Goal: Information Seeking & Learning: Learn about a topic

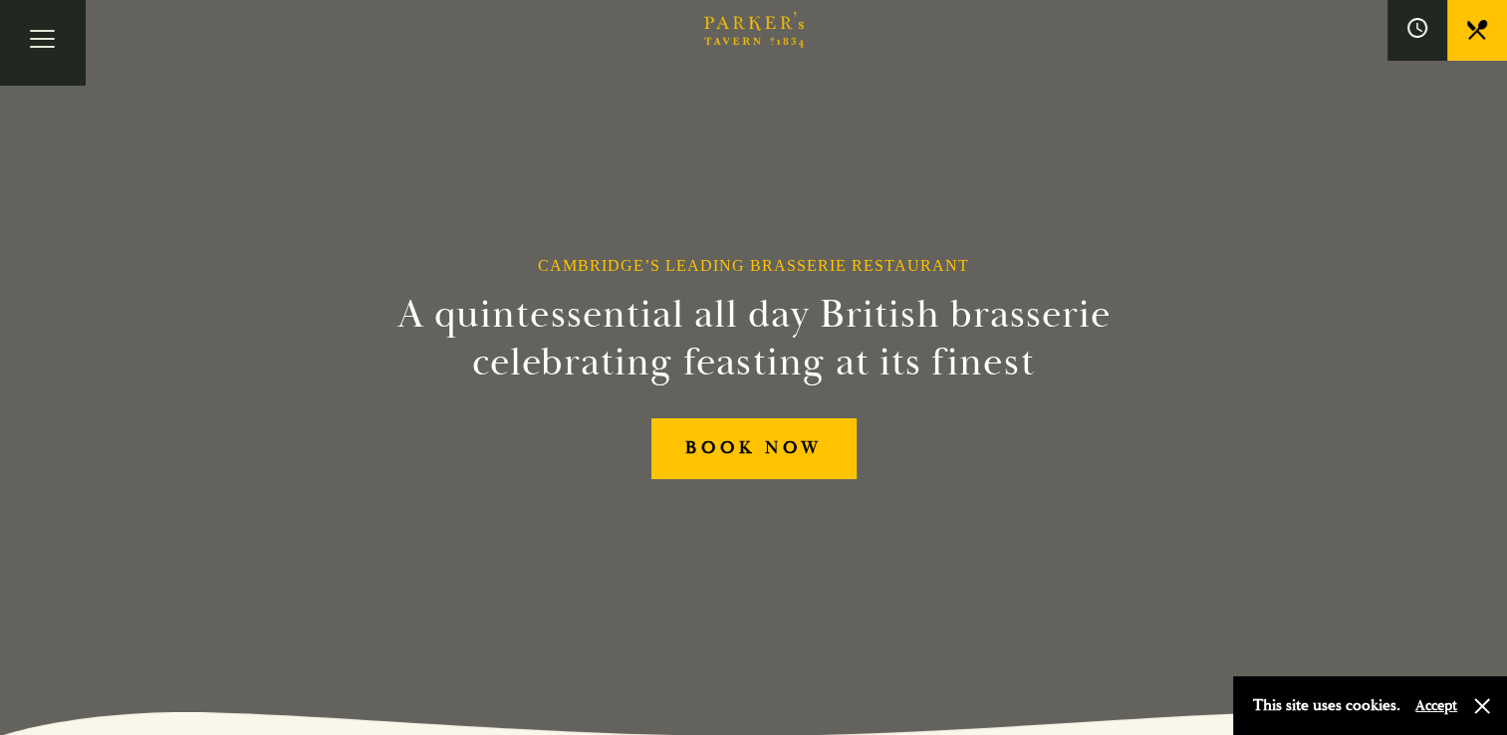
click at [1439, 707] on button "Accept" at bounding box center [1436, 705] width 42 height 19
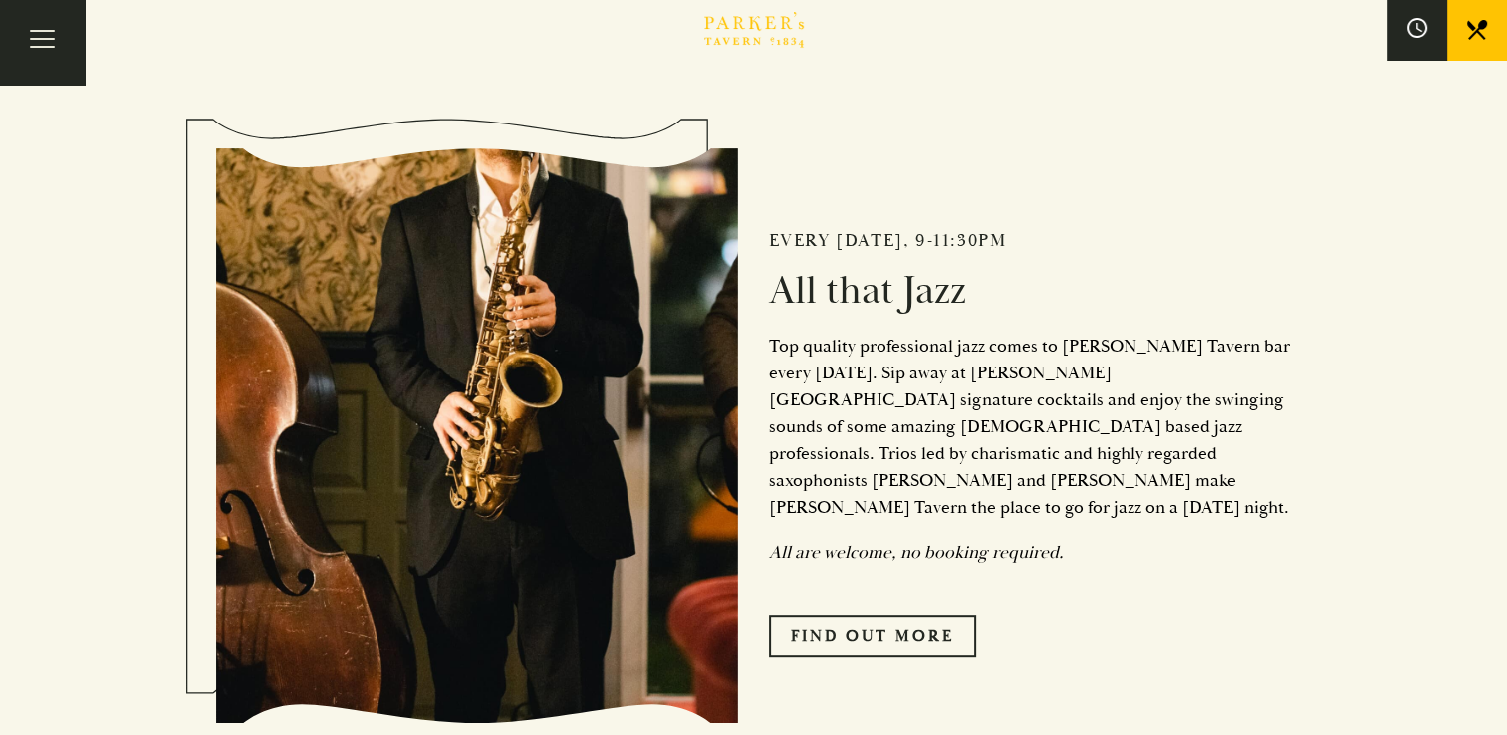
scroll to position [797, 0]
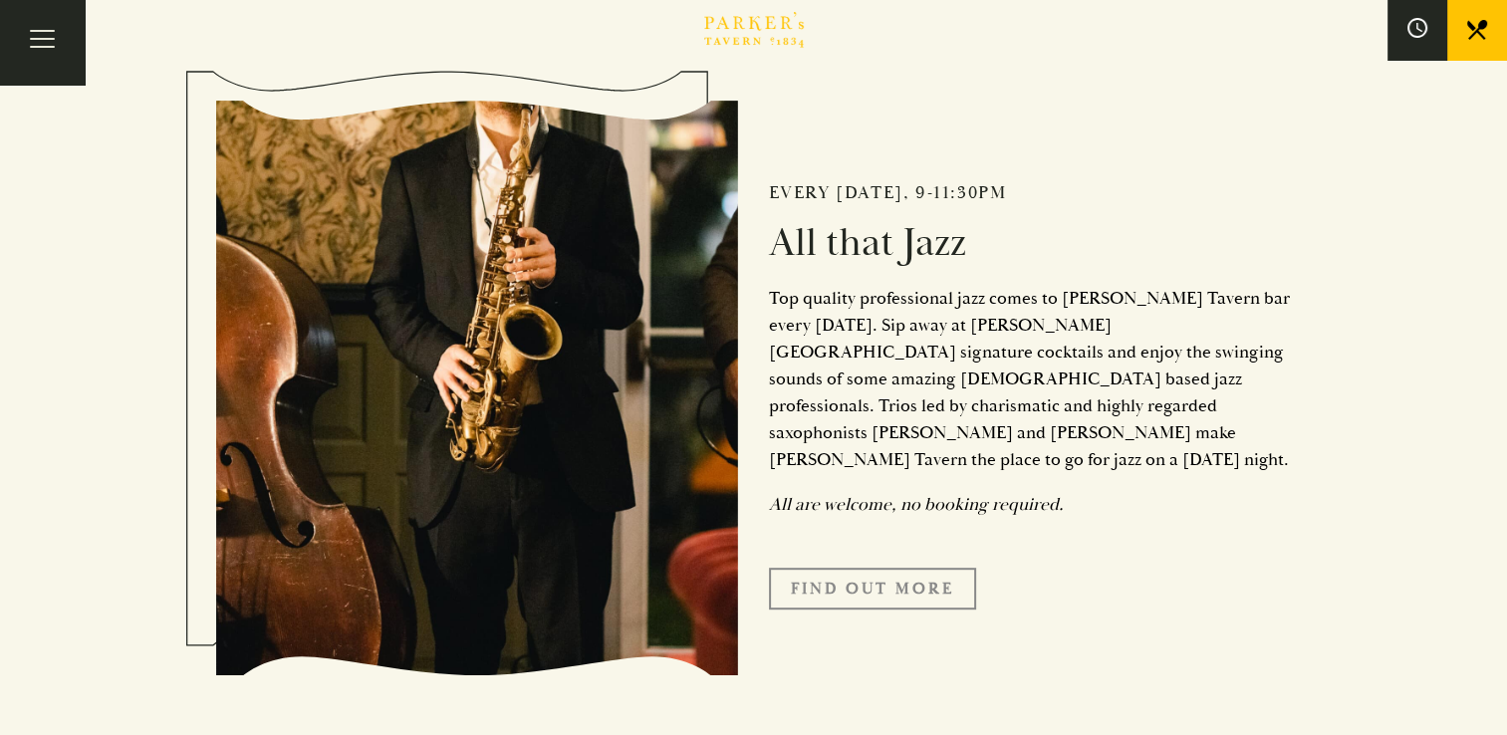
click at [877, 568] on link "Find Out More" at bounding box center [872, 589] width 207 height 42
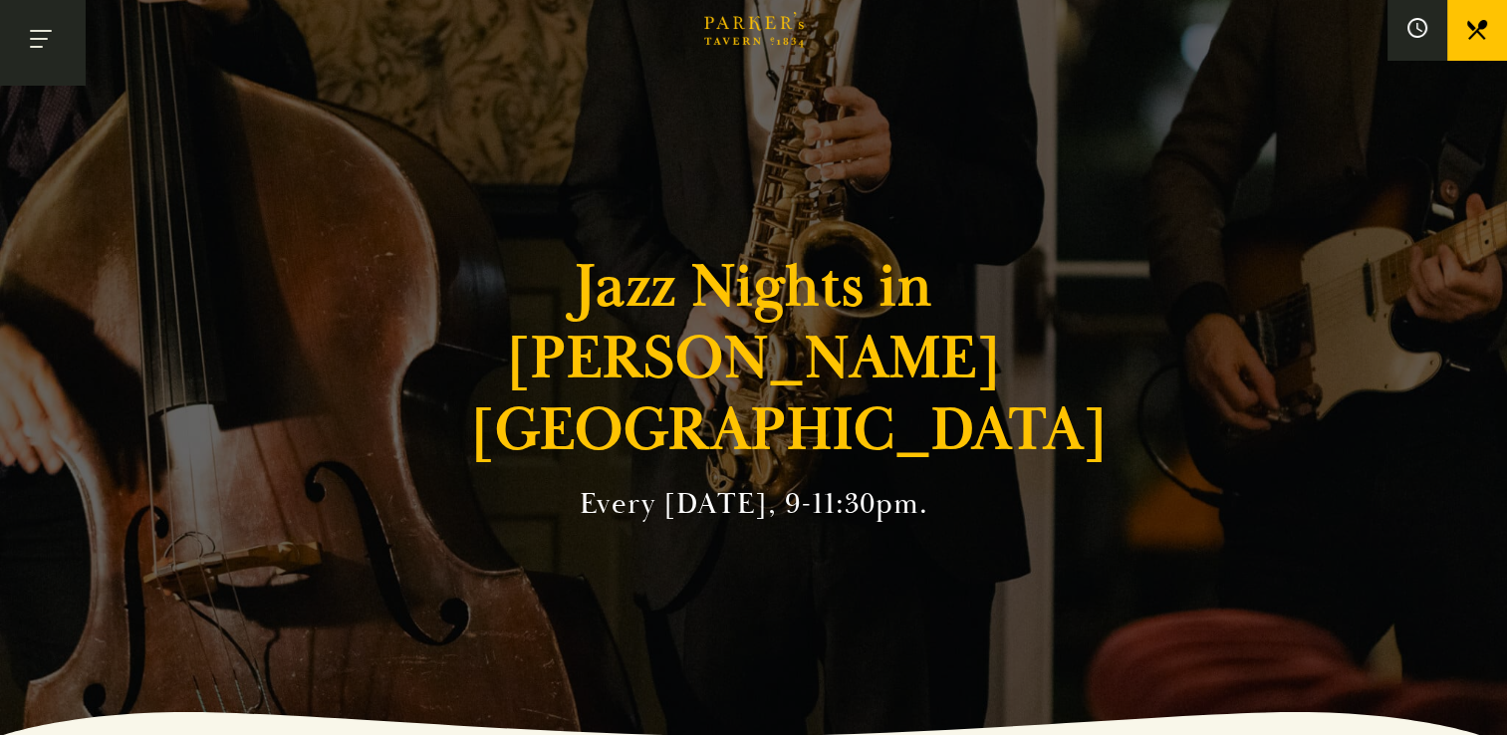
click at [33, 37] on button "Toggle navigation" at bounding box center [42, 42] width 85 height 85
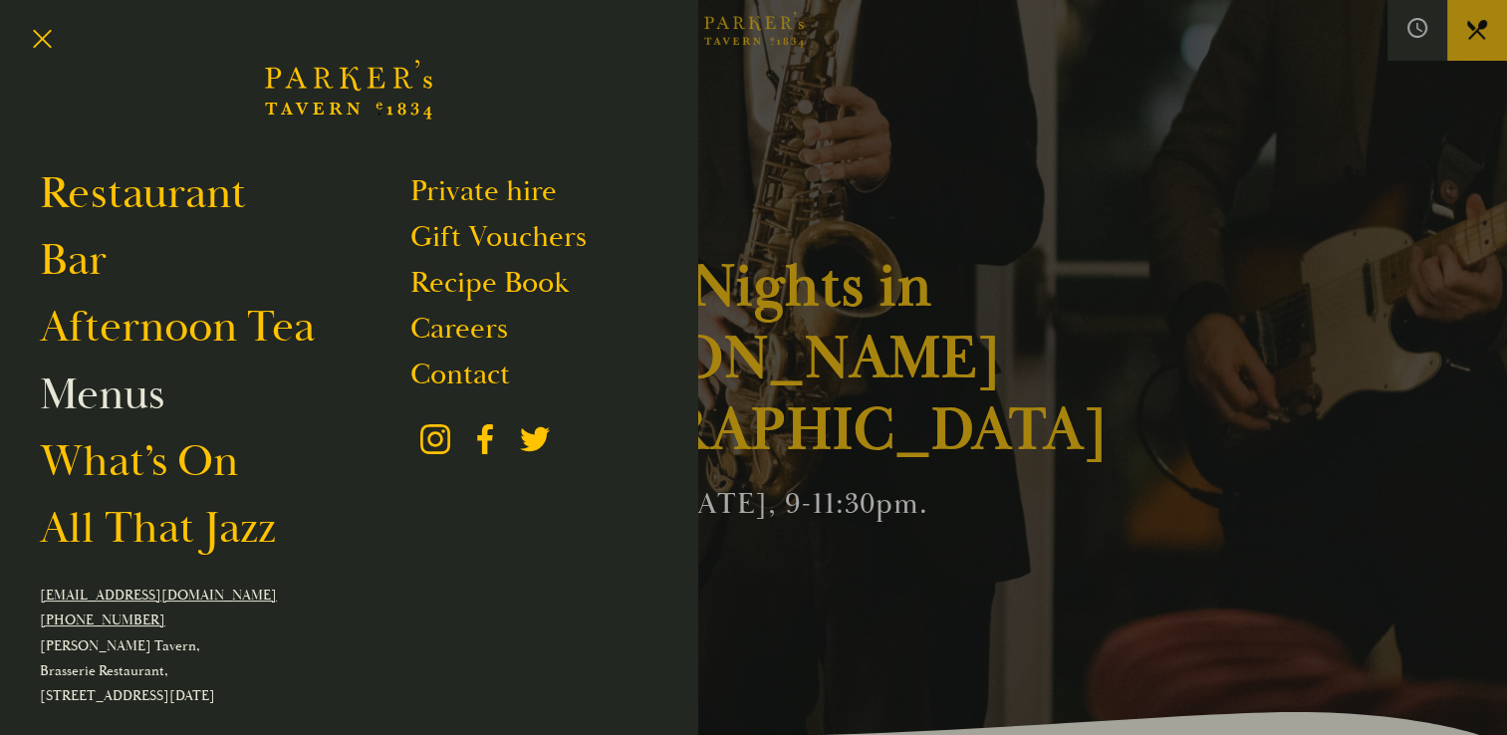
click at [148, 392] on link "Menus" at bounding box center [102, 395] width 125 height 56
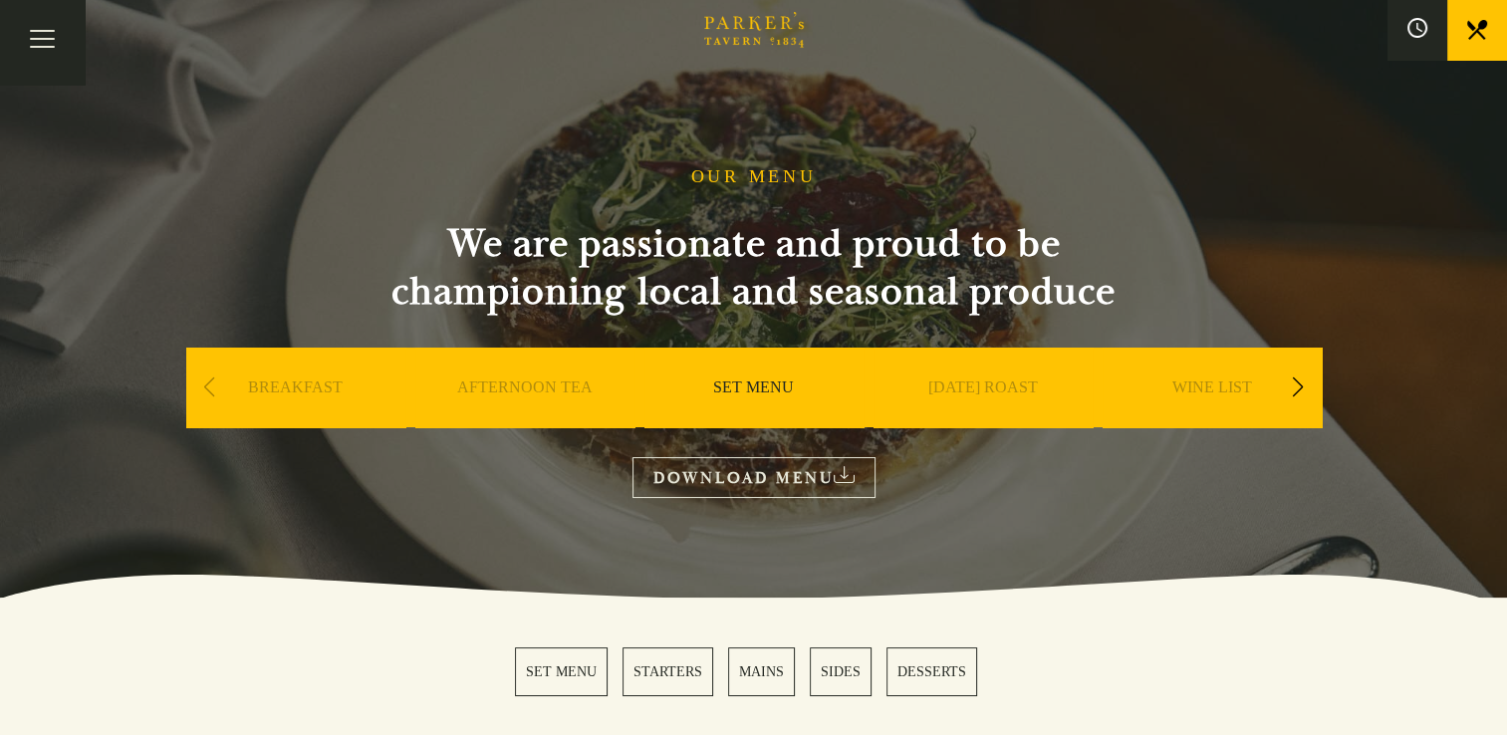
click at [570, 669] on link "SET MENU" at bounding box center [561, 671] width 93 height 49
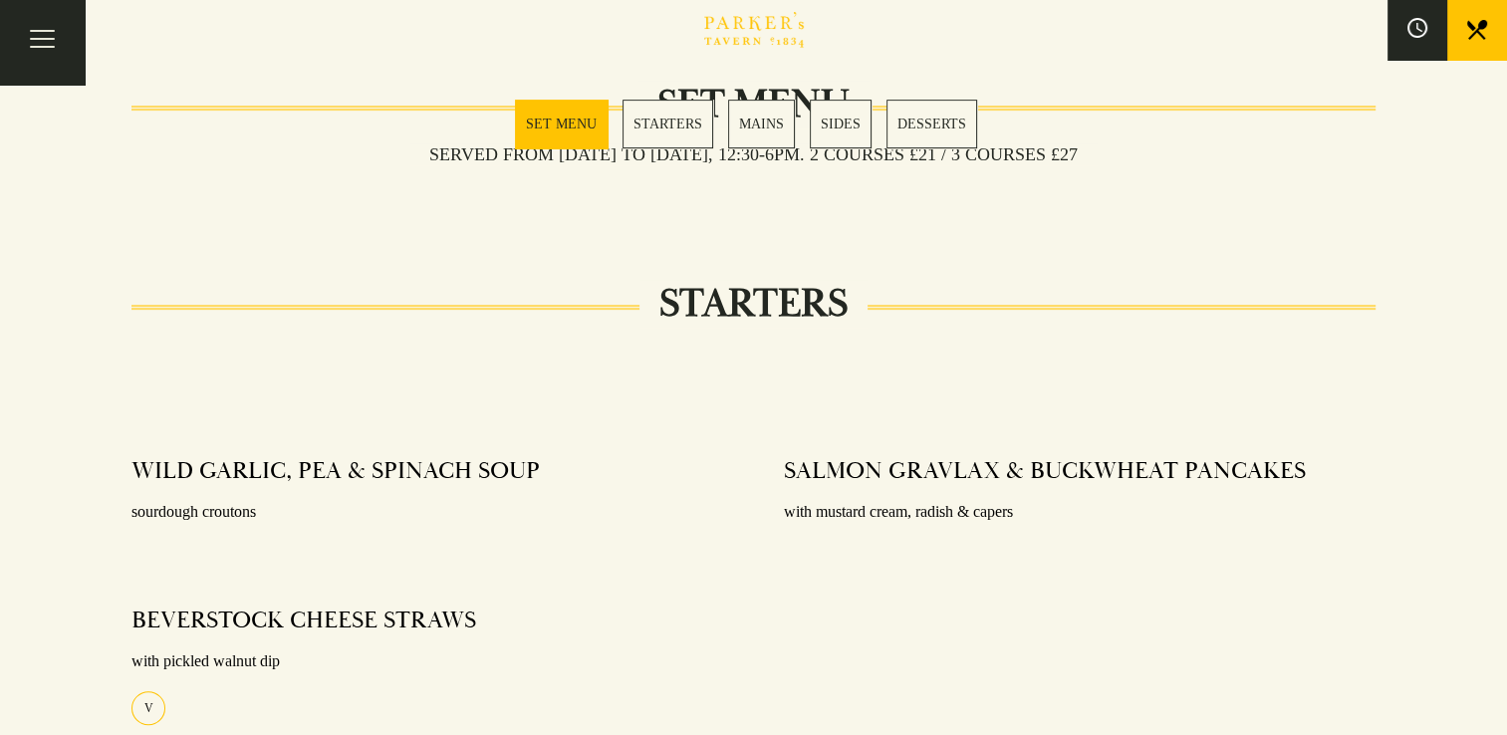
scroll to position [486, 0]
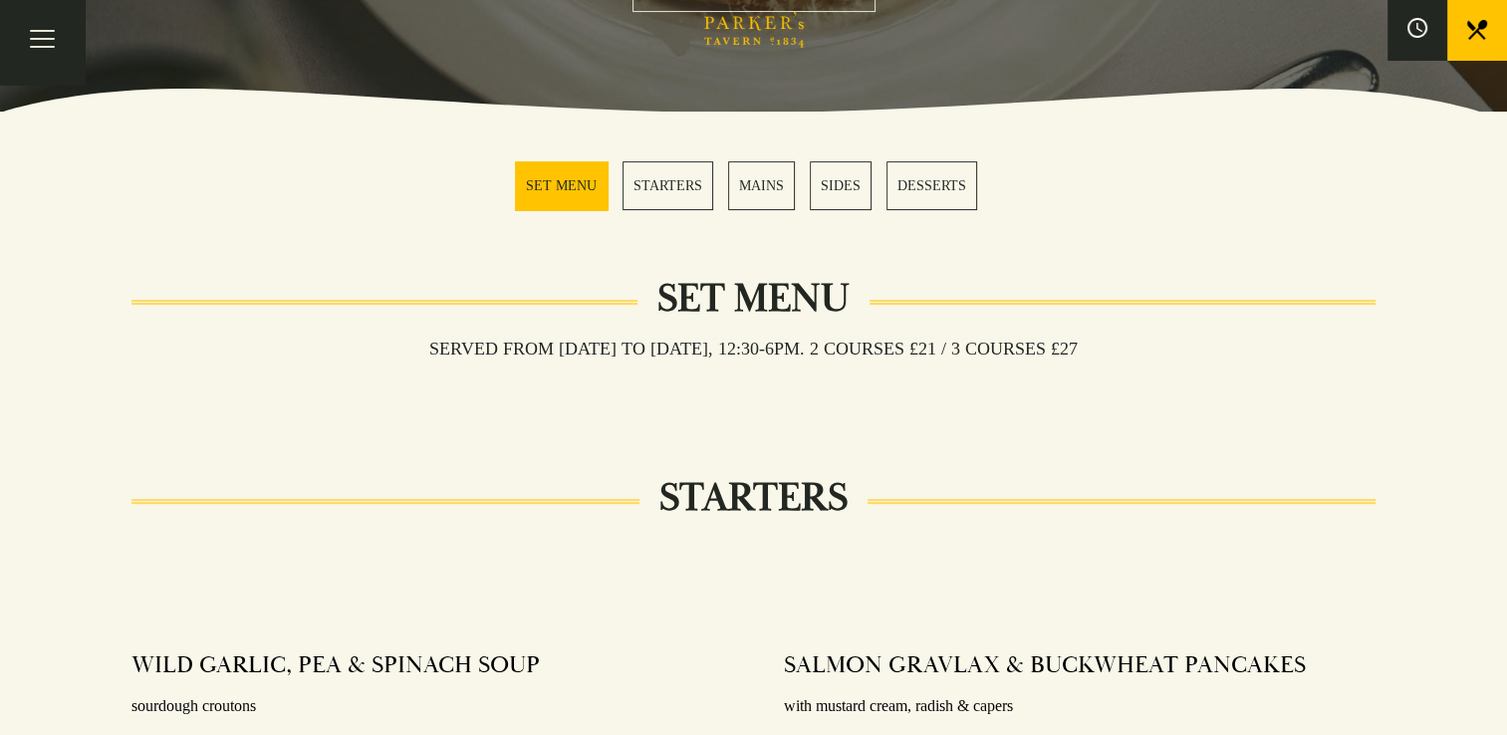
click at [681, 179] on link "STARTERS" at bounding box center [668, 185] width 91 height 49
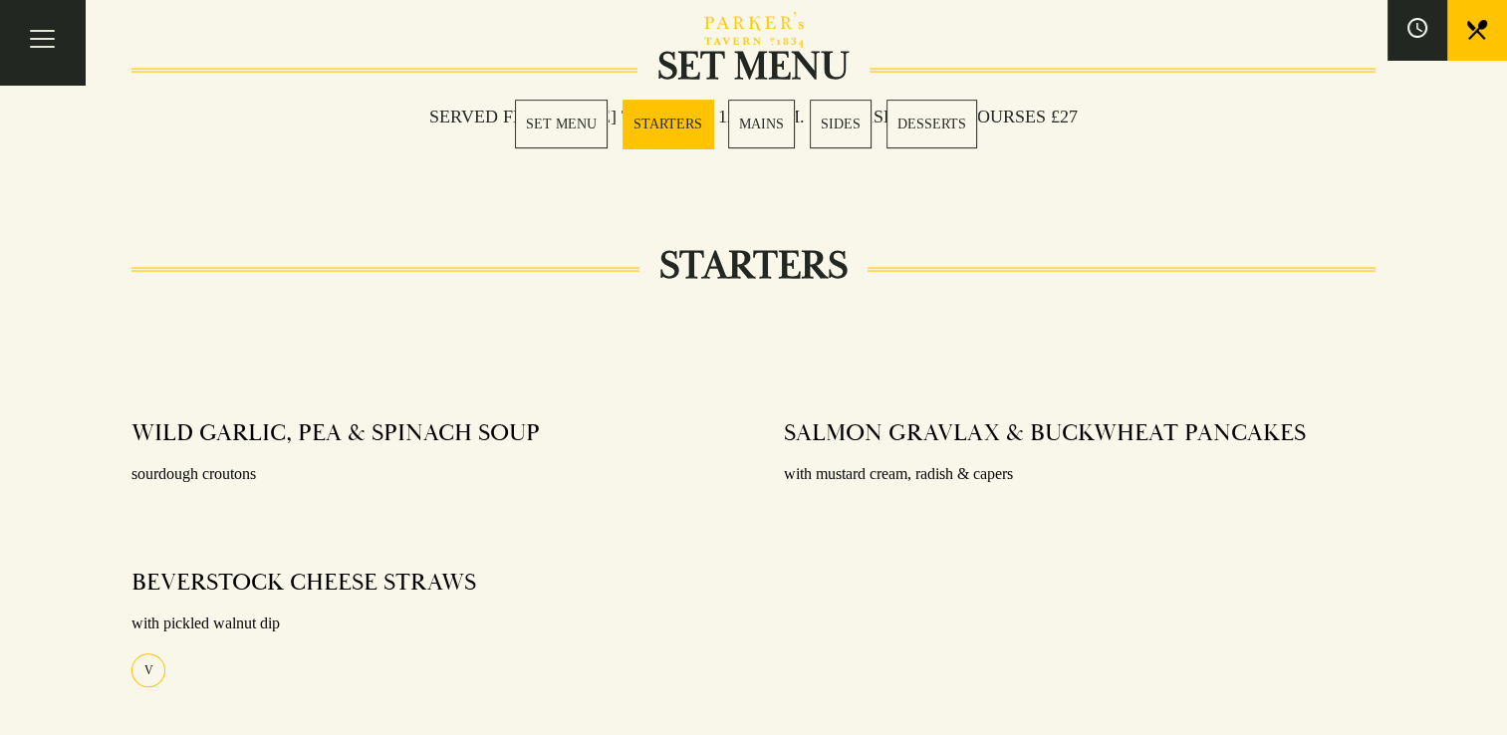
scroll to position [984, 0]
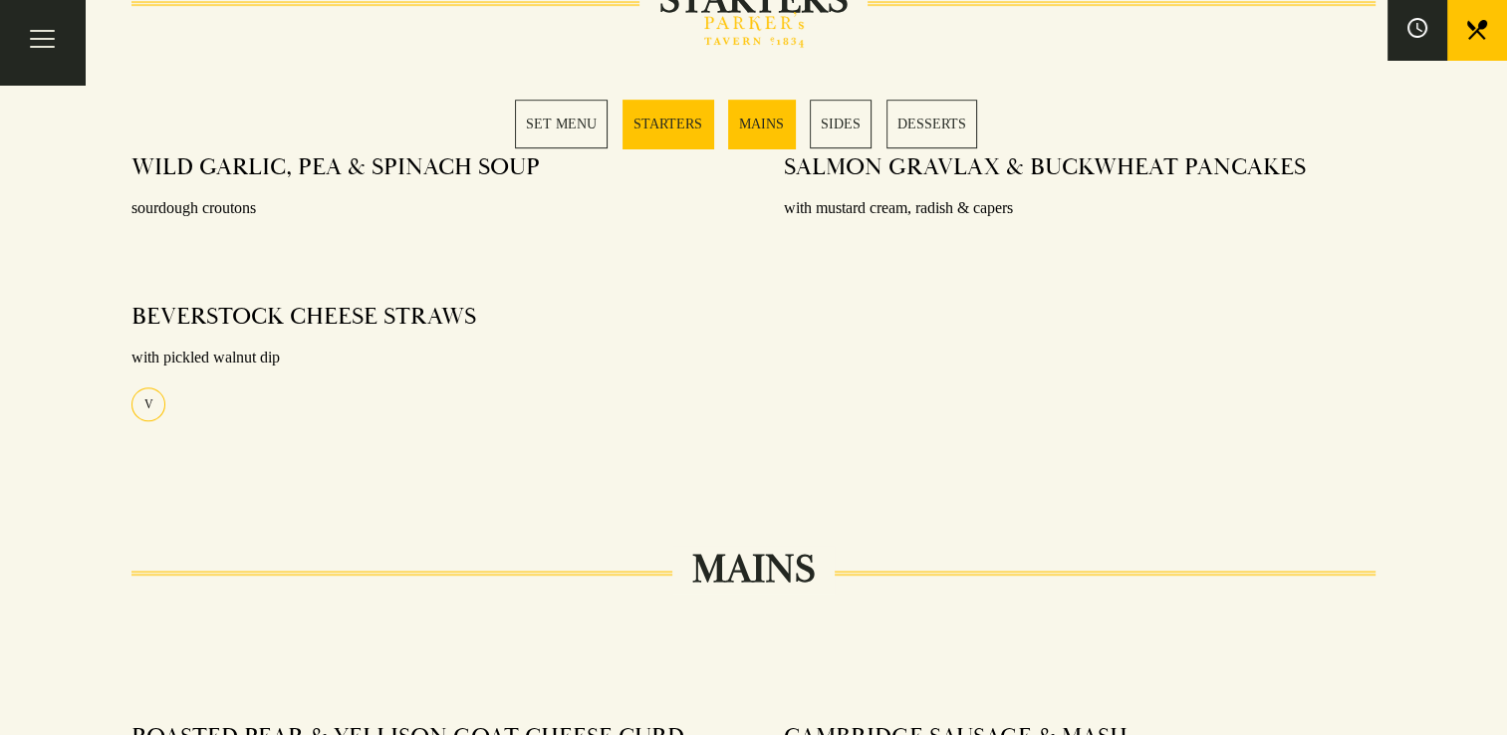
click at [761, 118] on link "MAINS" at bounding box center [761, 124] width 67 height 49
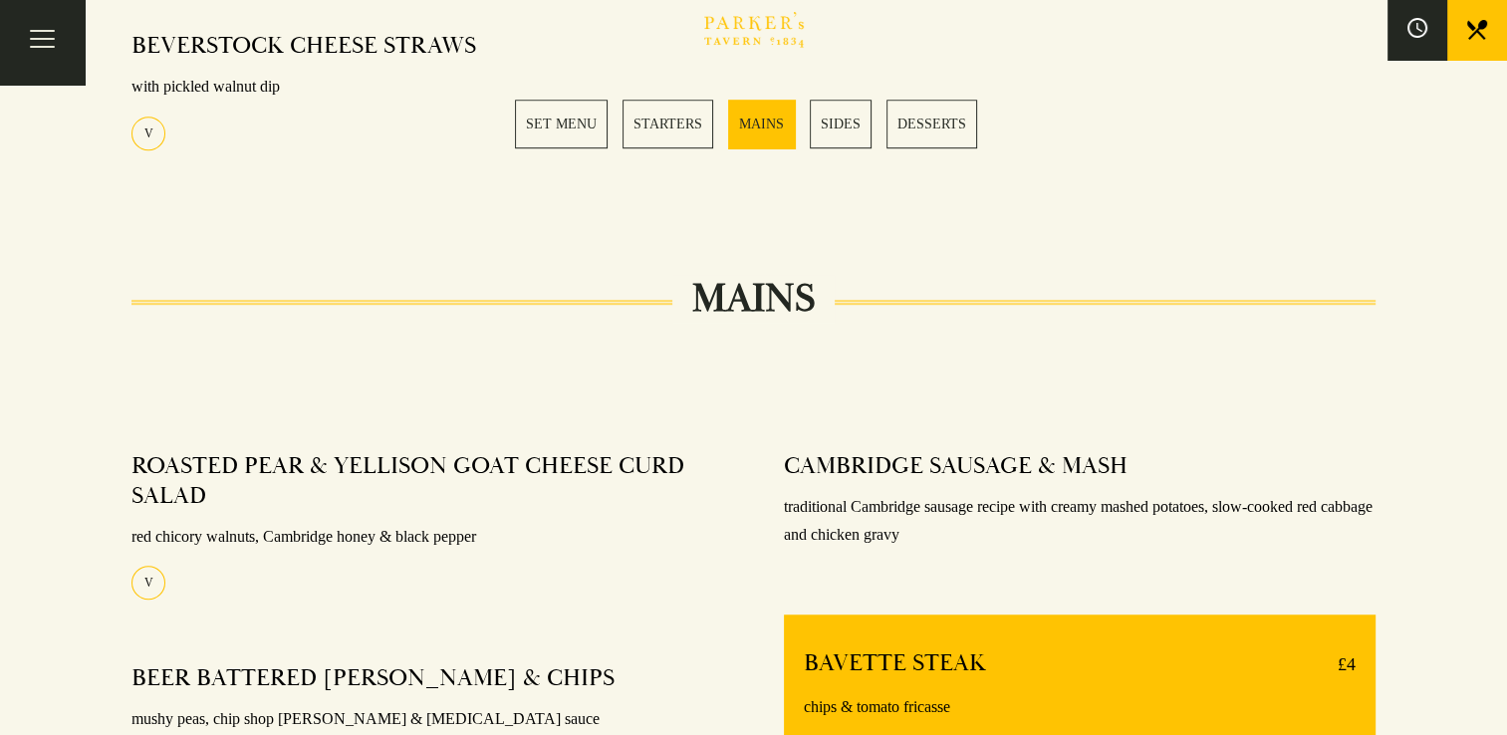
scroll to position [1556, 0]
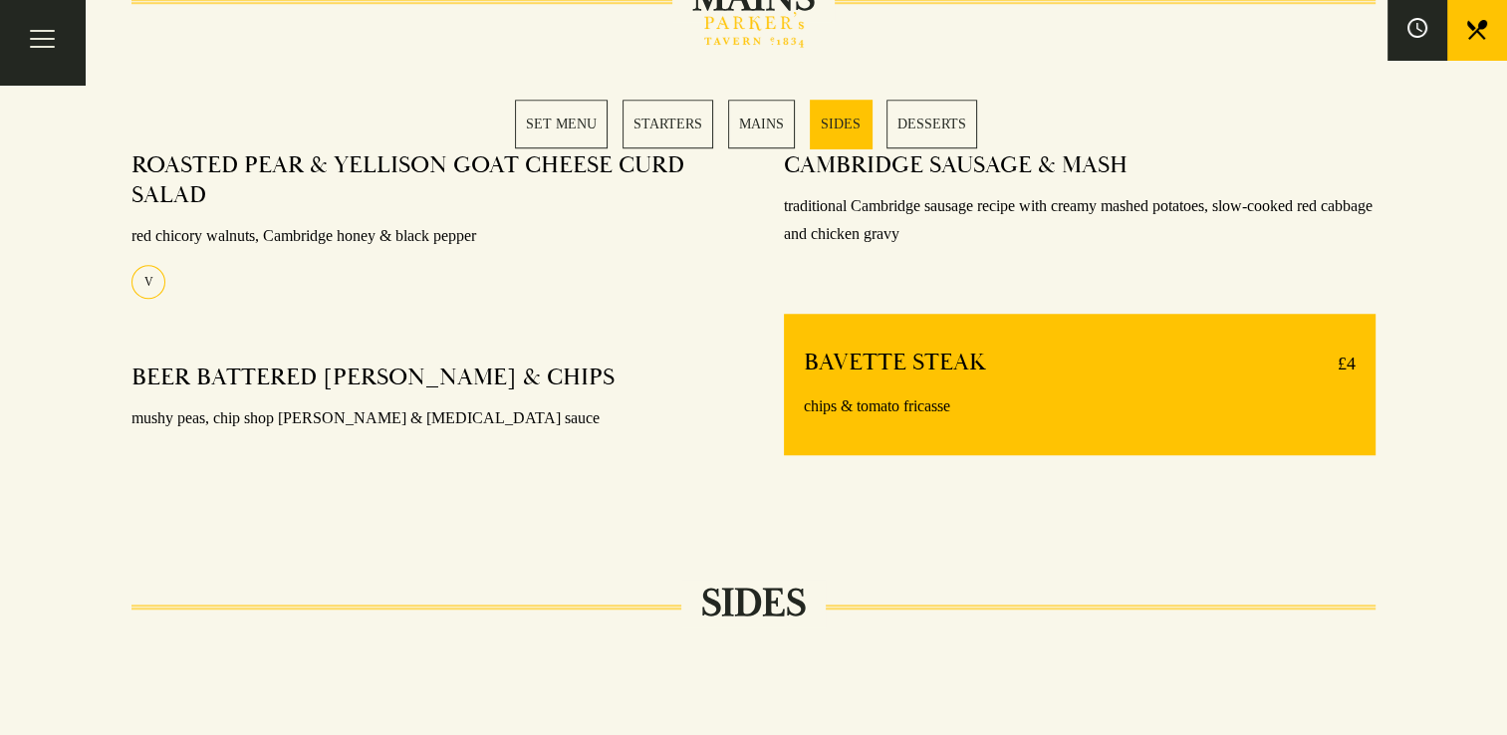
click at [857, 123] on link "SIDES" at bounding box center [841, 124] width 62 height 49
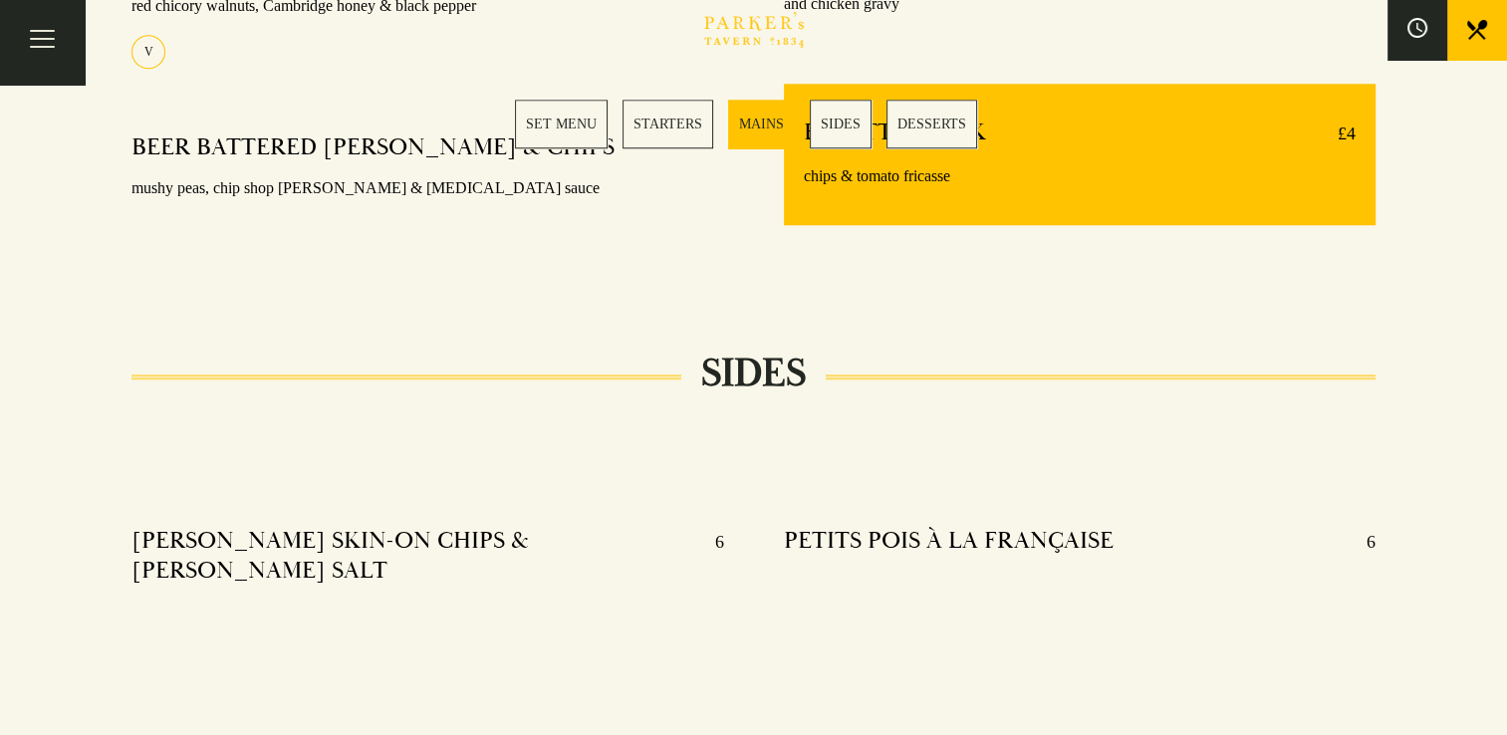
scroll to position [1566, 0]
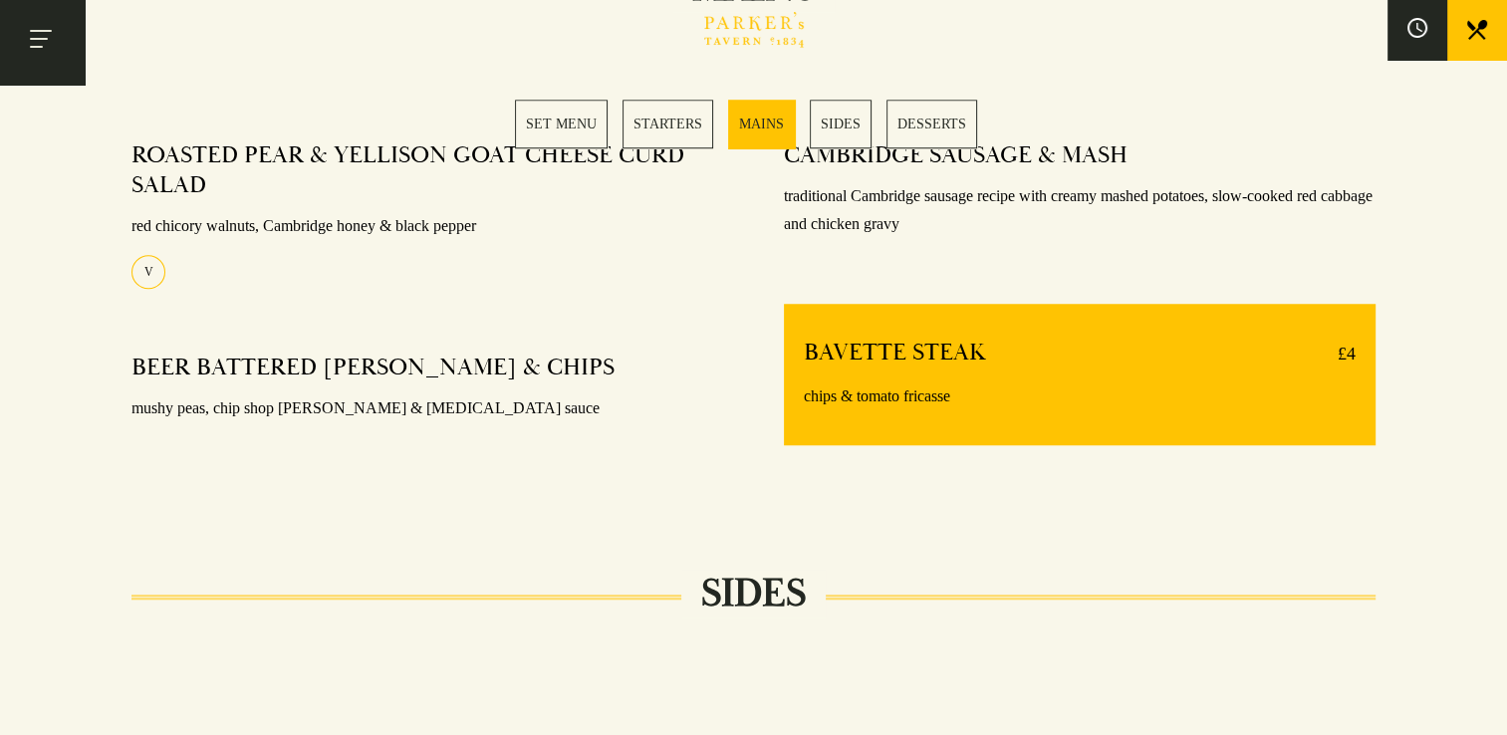
click at [58, 49] on button "Toggle navigation" at bounding box center [42, 42] width 85 height 85
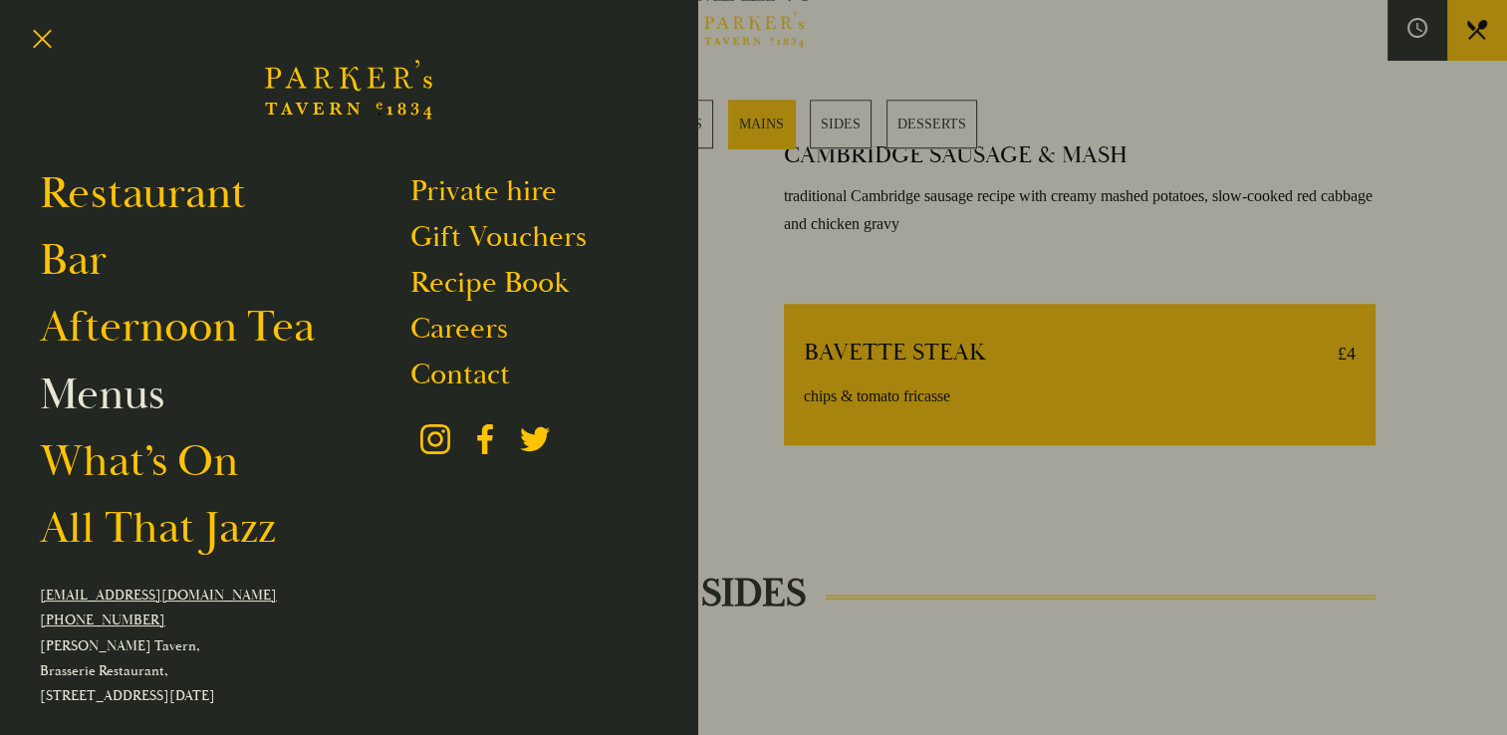
click at [109, 392] on link "Menus" at bounding box center [102, 395] width 125 height 56
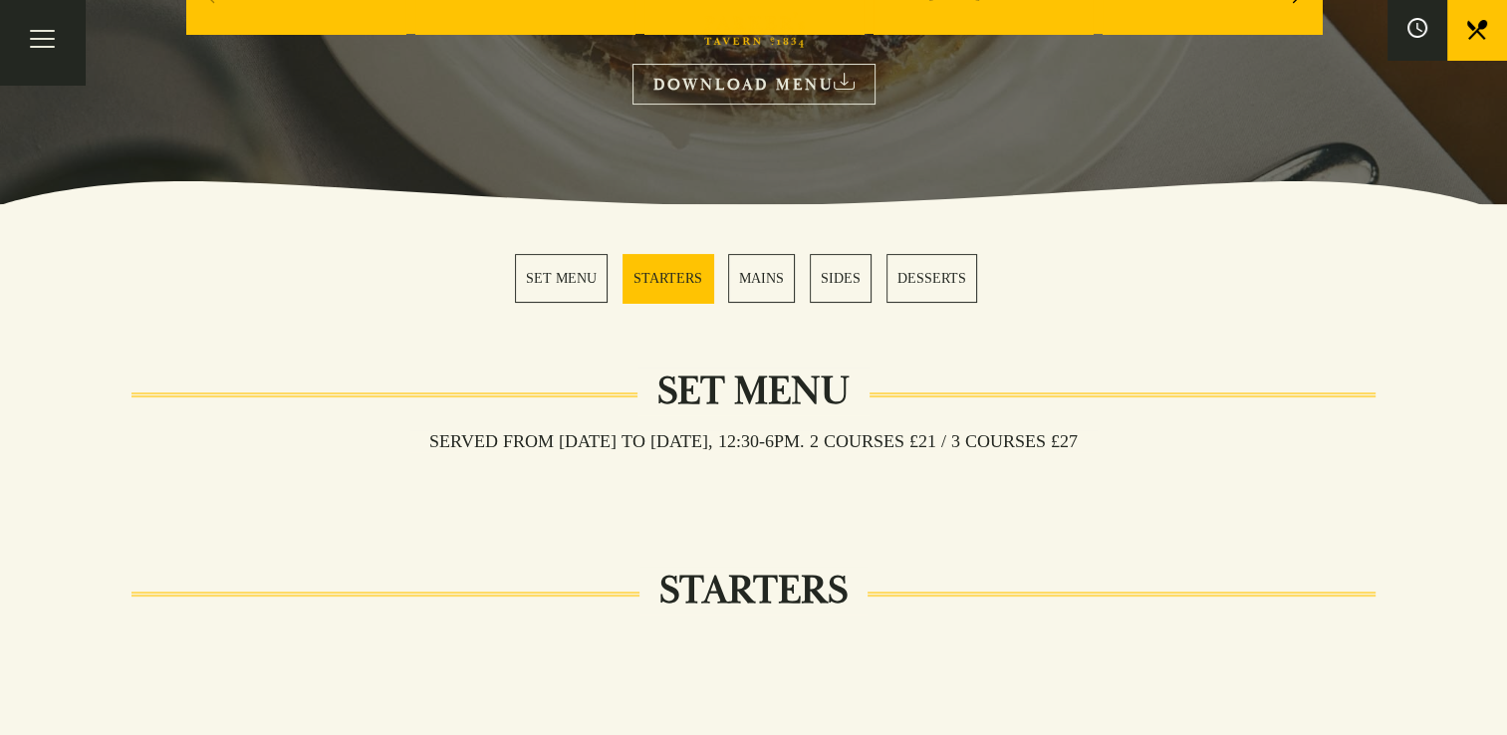
scroll to position [398, 0]
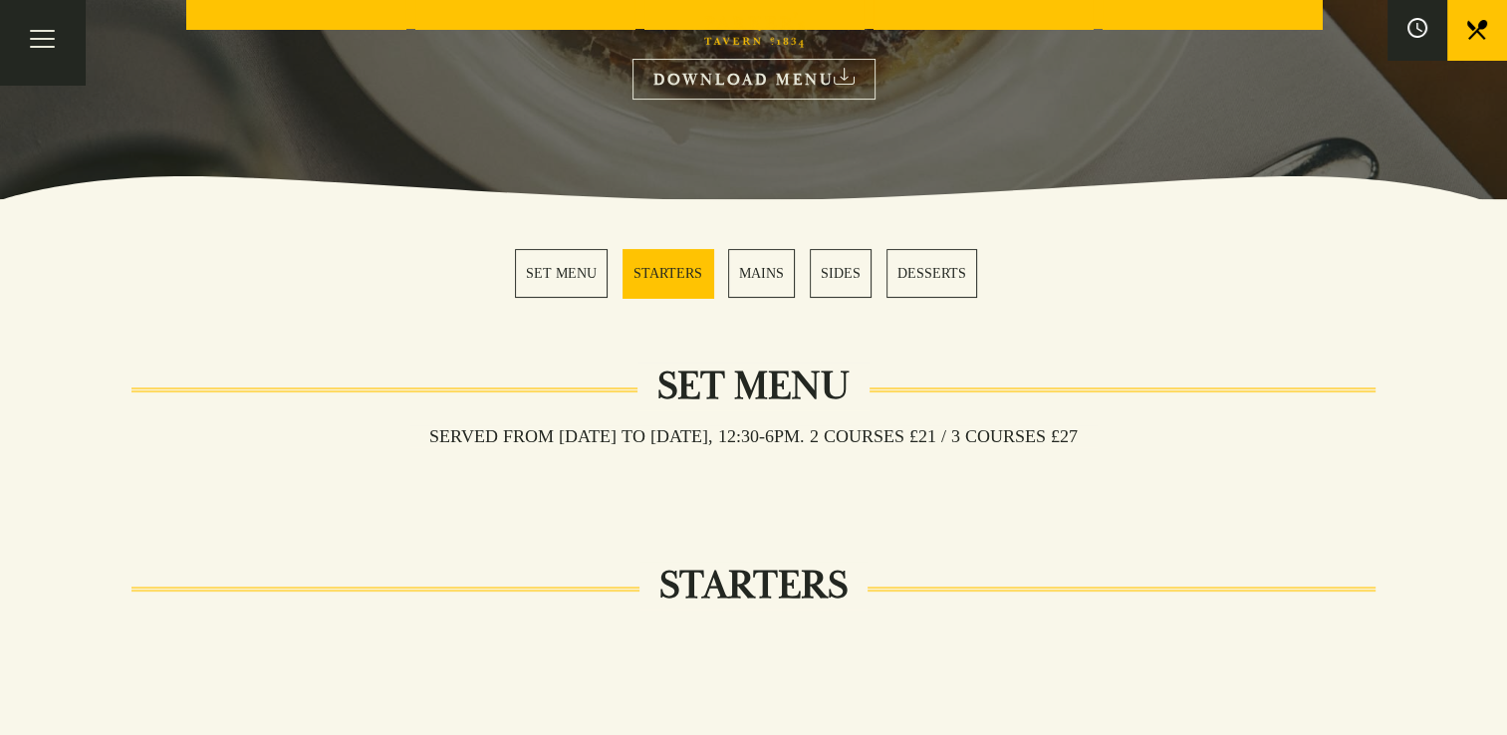
click at [681, 265] on link "STARTERS" at bounding box center [668, 273] width 91 height 49
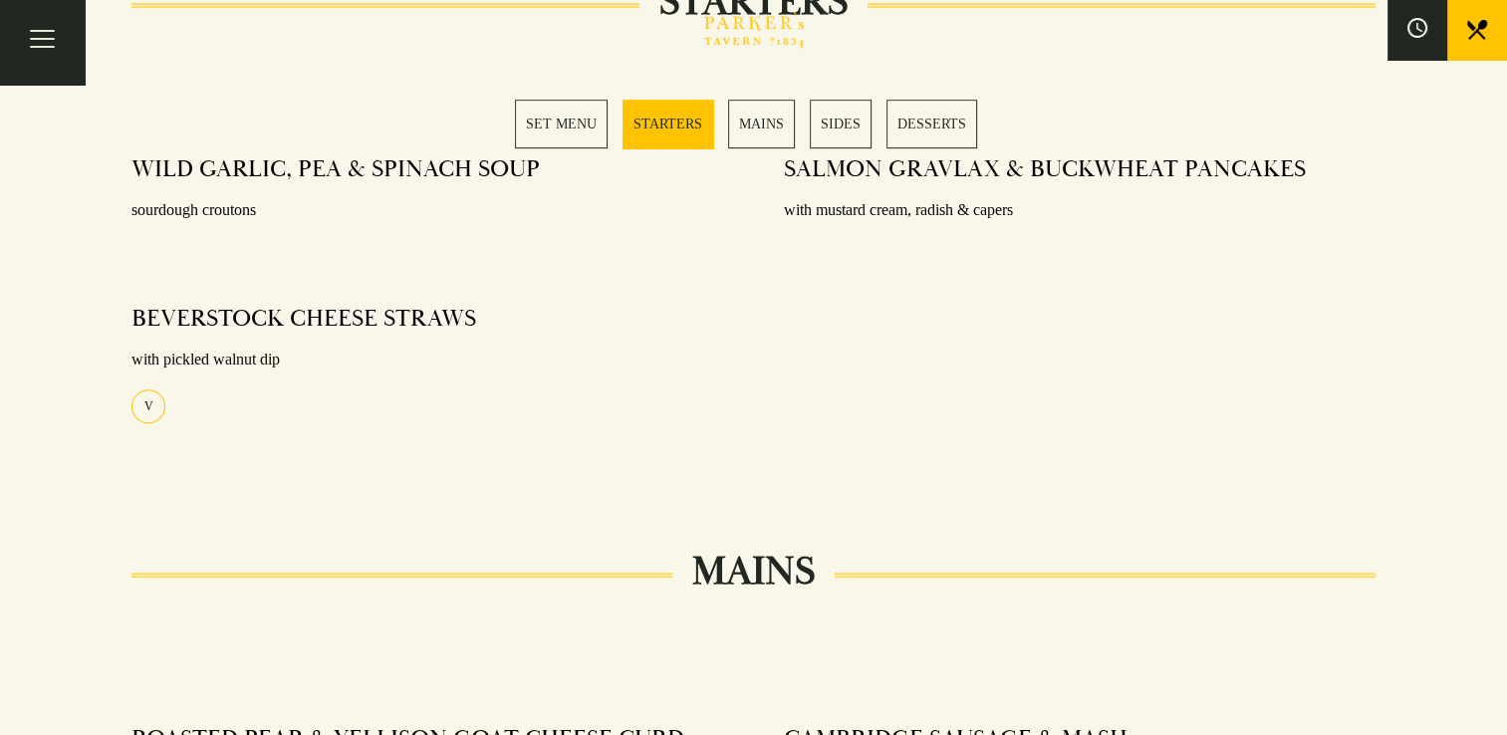
scroll to position [984, 0]
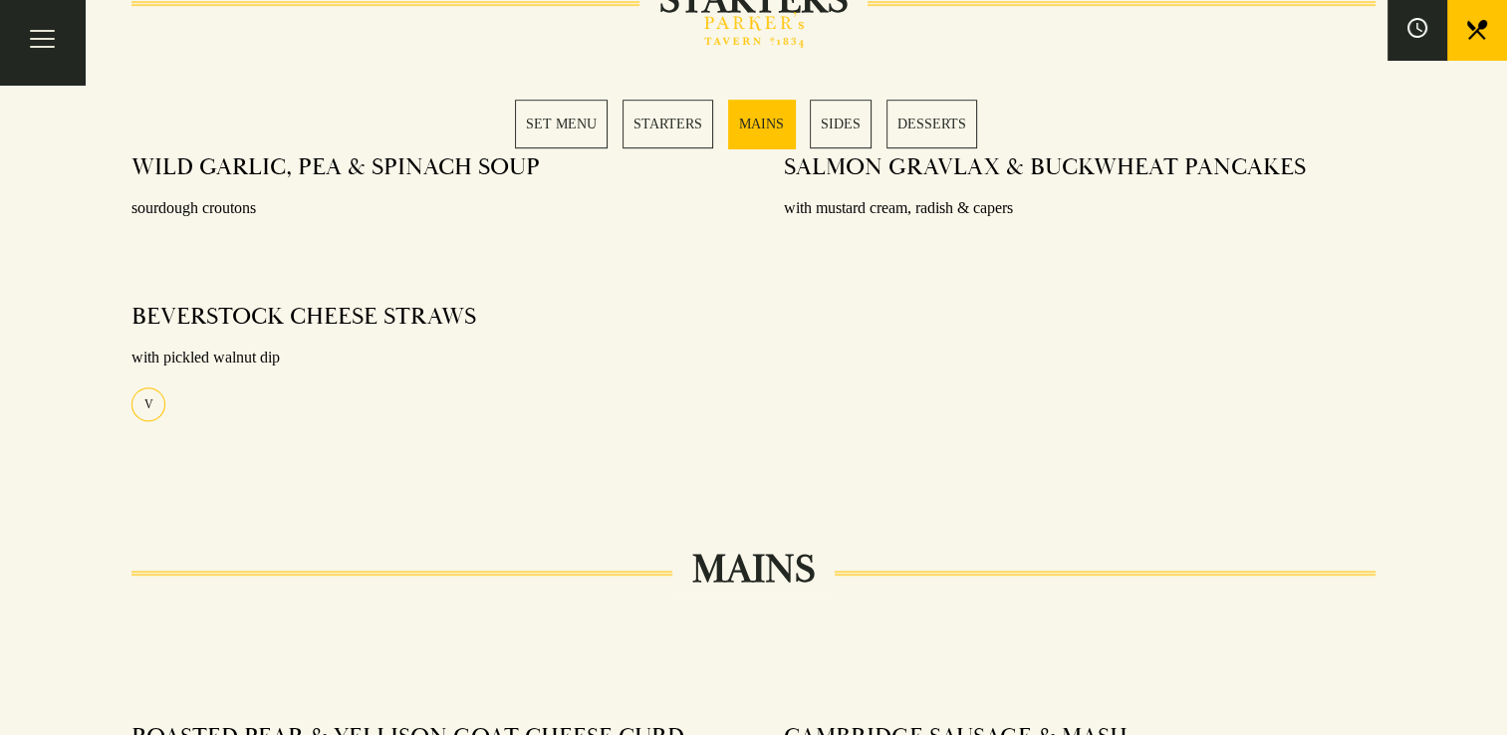
click at [760, 120] on link "MAINS" at bounding box center [761, 124] width 67 height 49
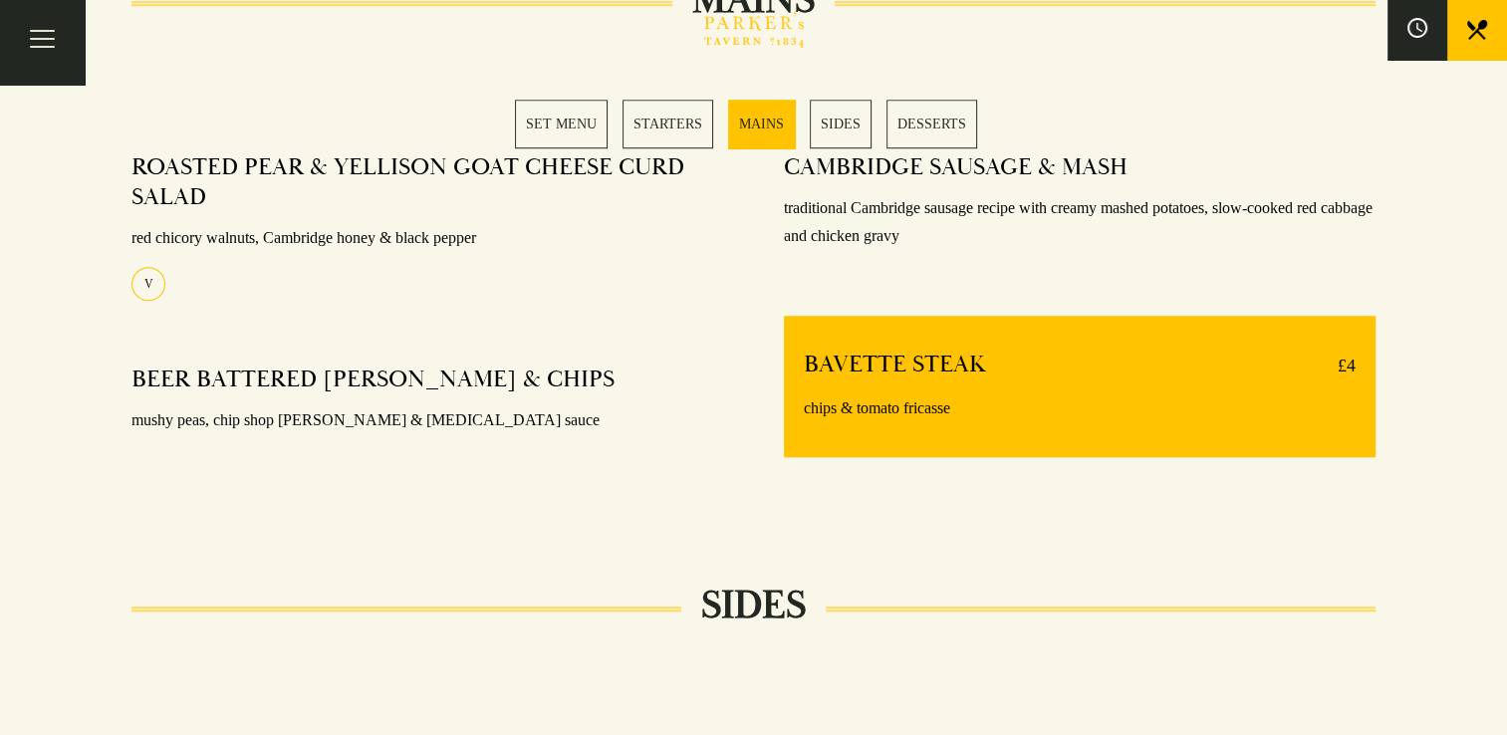
scroll to position [1556, 0]
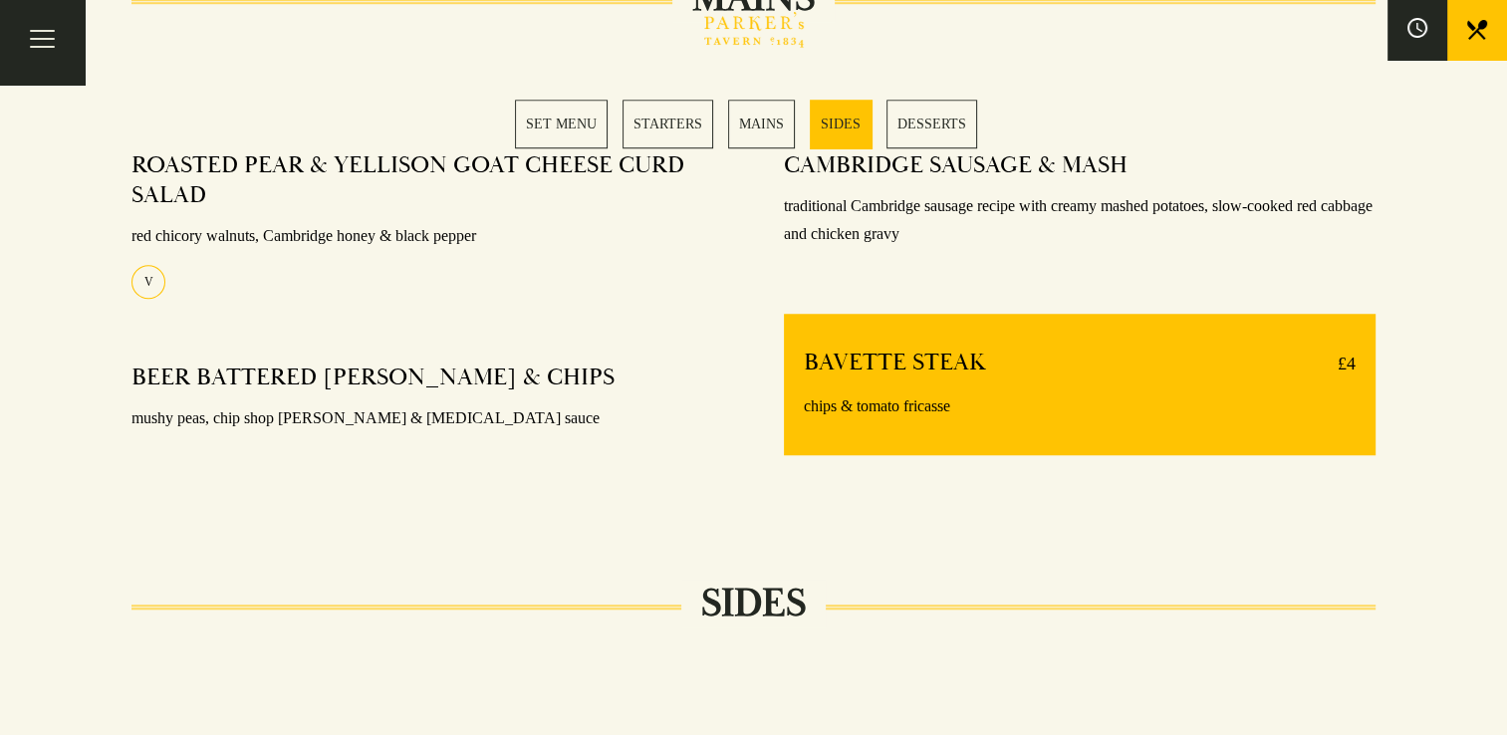
click at [842, 121] on link "SIDES" at bounding box center [841, 124] width 62 height 49
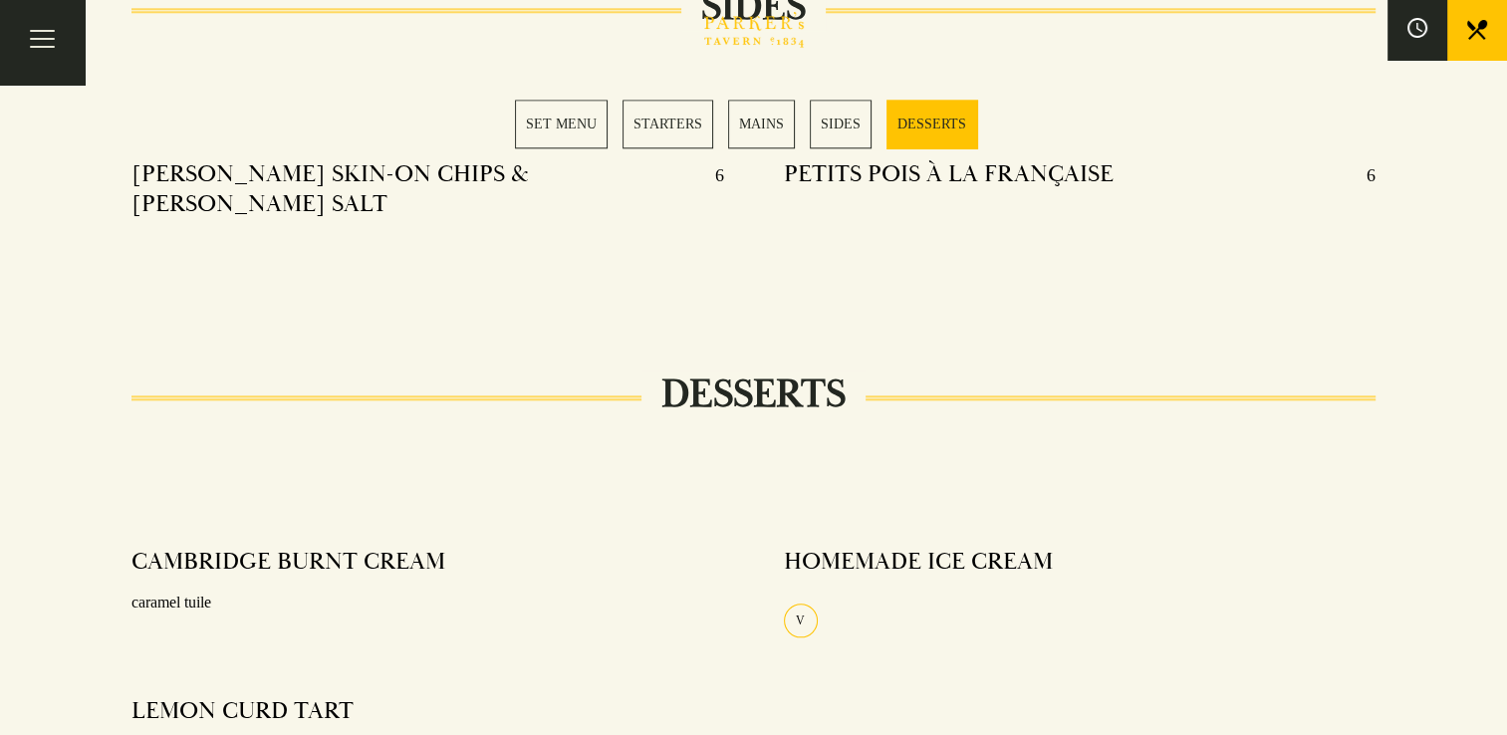
scroll to position [2164, 0]
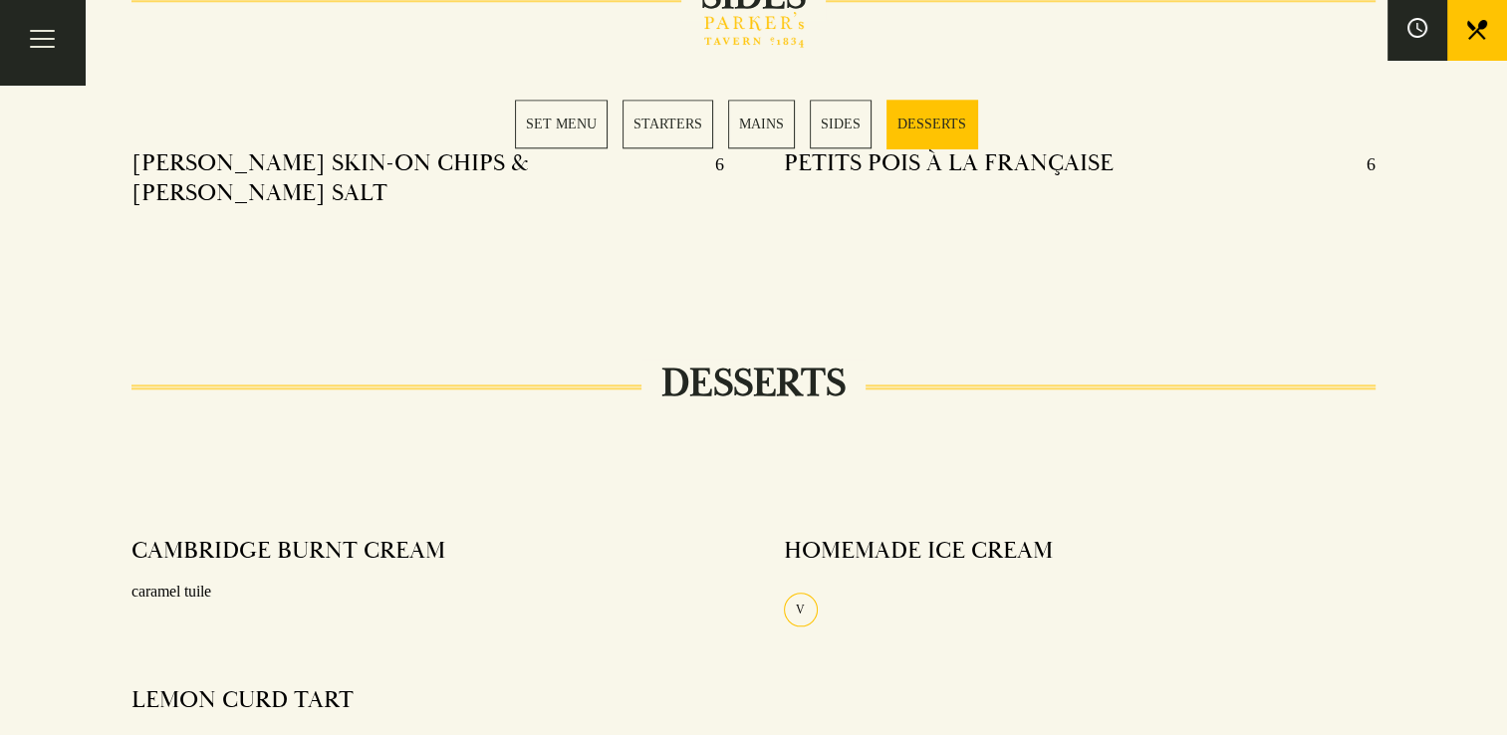
click at [913, 119] on link "DESSERTS" at bounding box center [932, 124] width 91 height 49
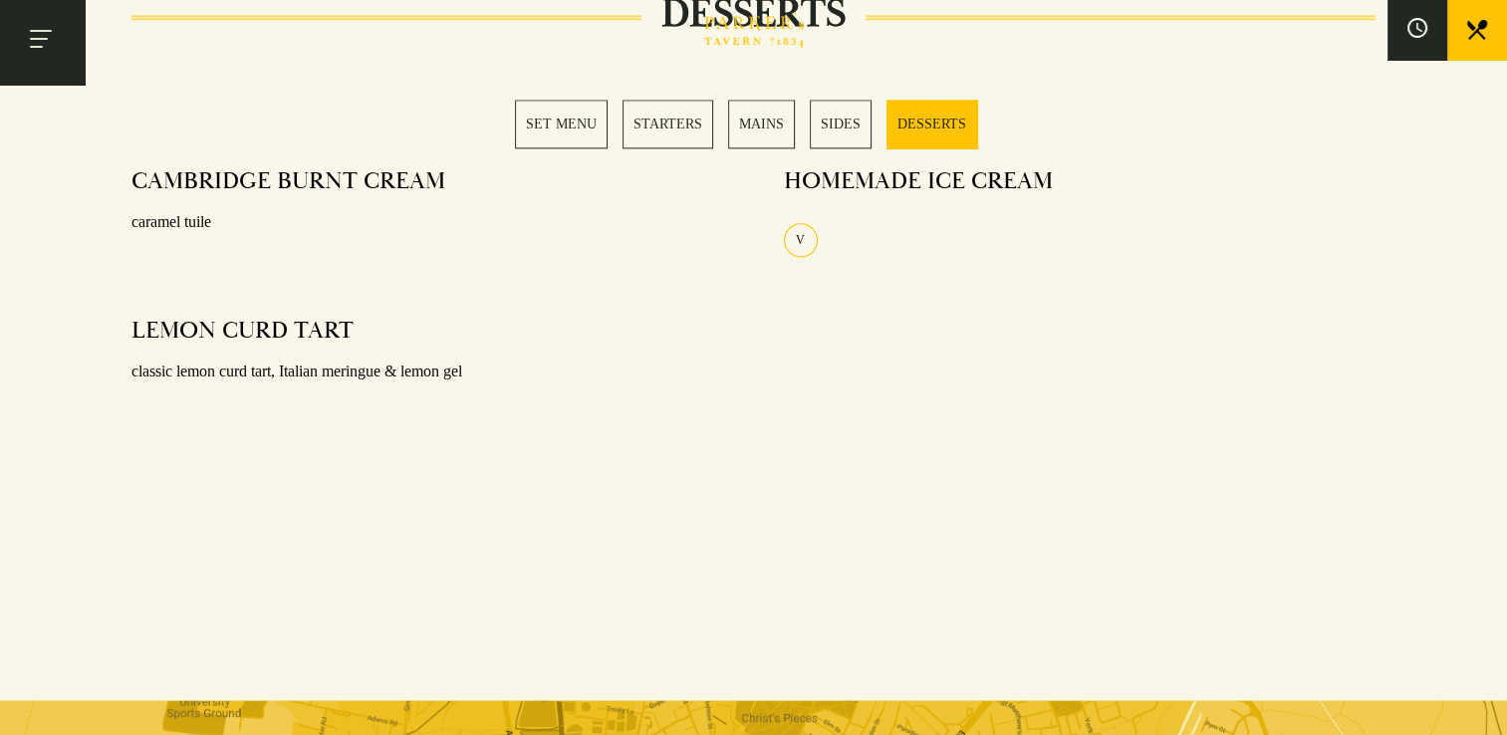
scroll to position [2458, 0]
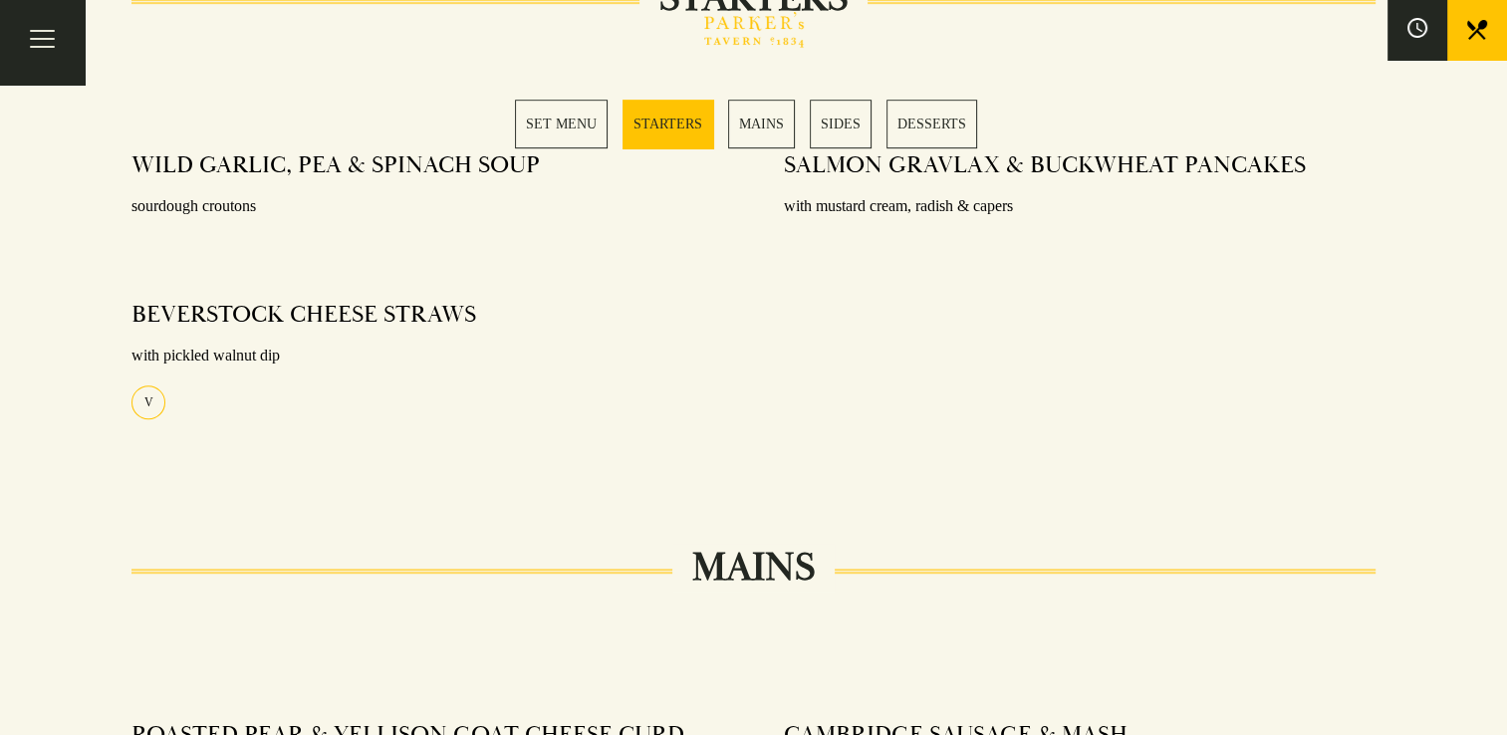
scroll to position [968, 0]
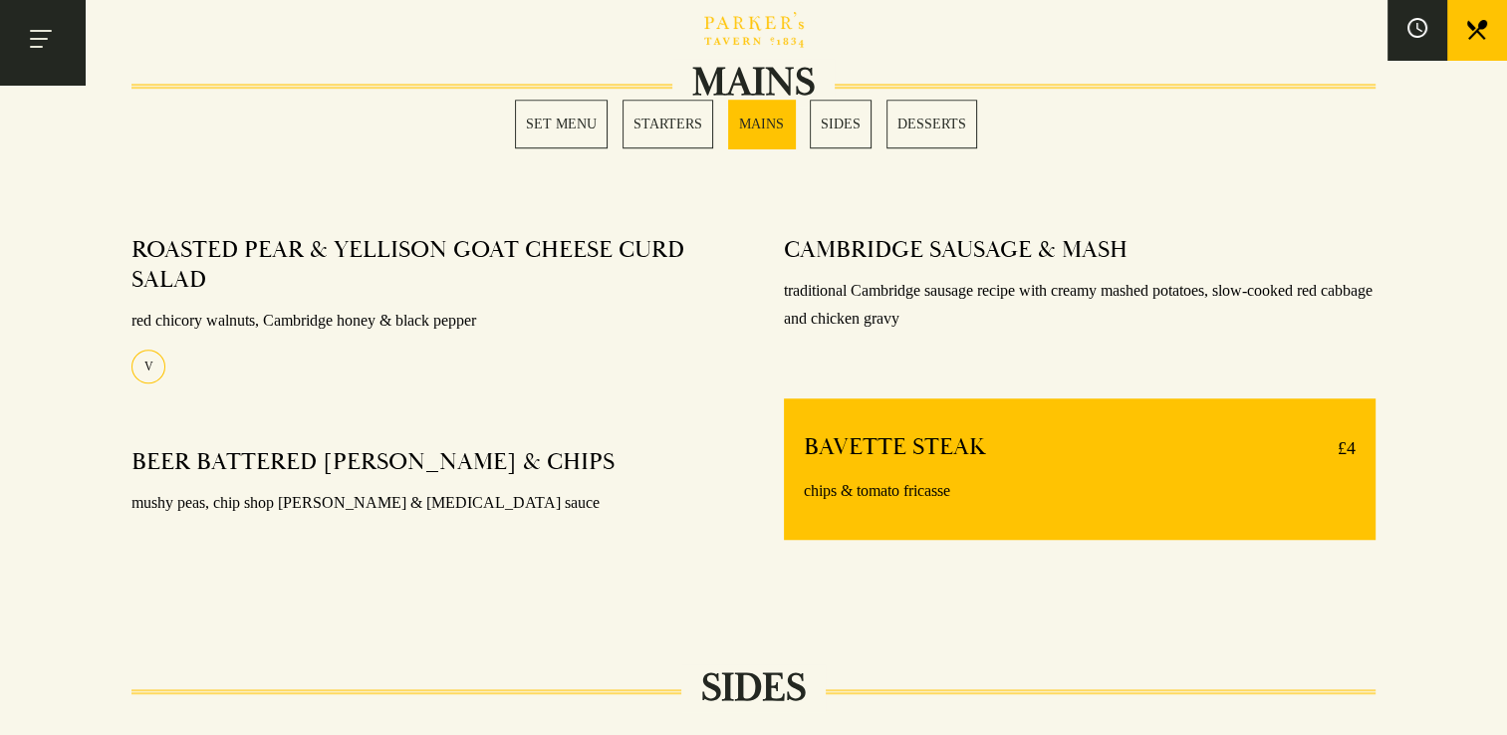
scroll to position [1556, 0]
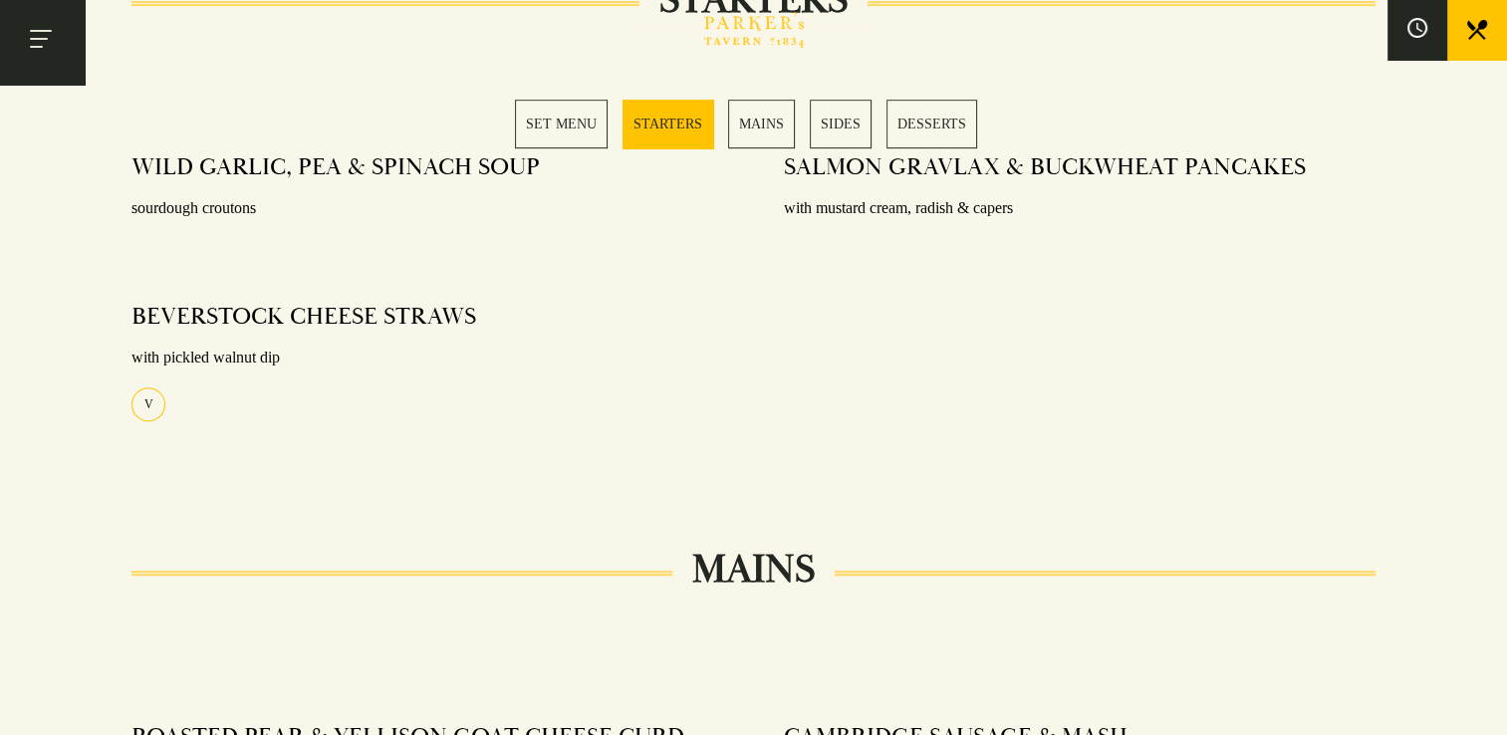
scroll to position [984, 0]
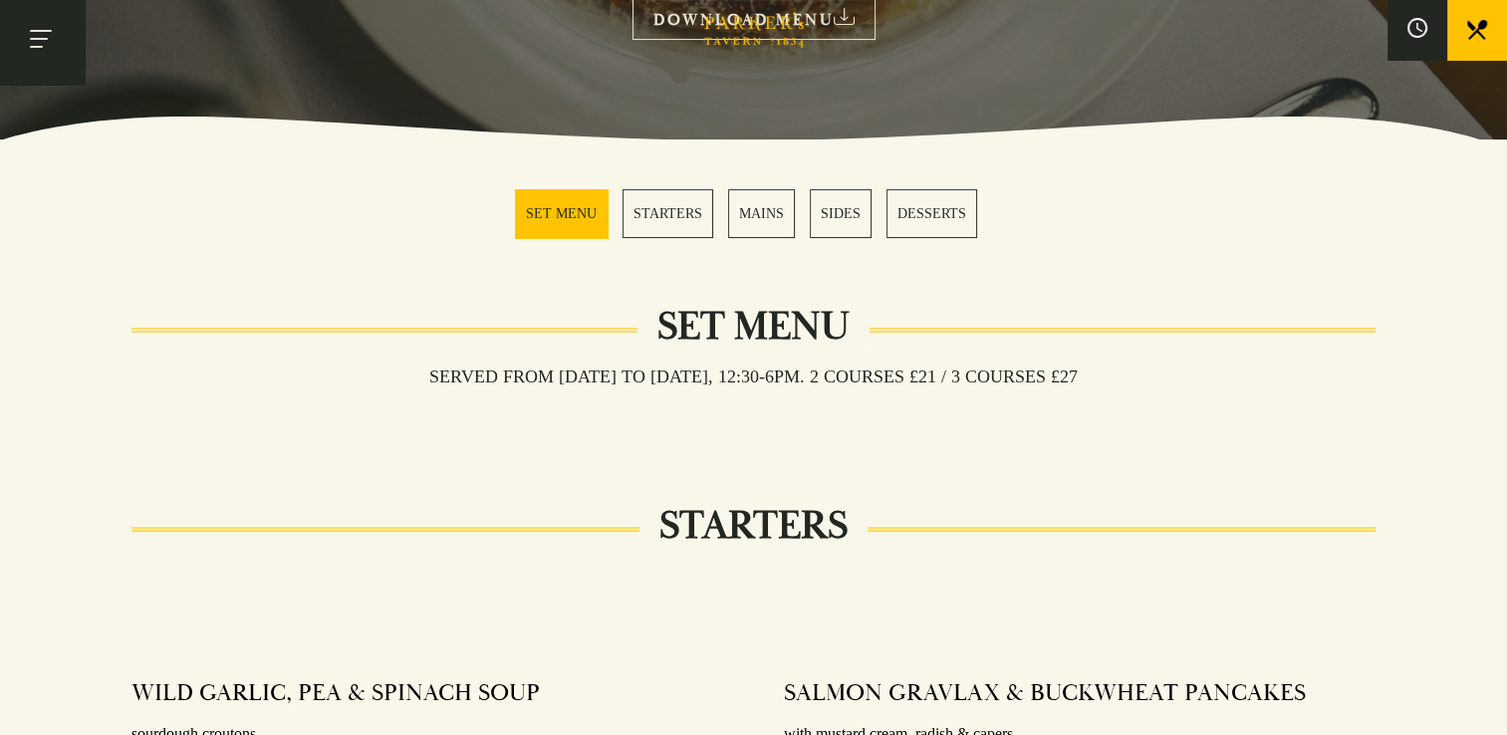
scroll to position [398, 0]
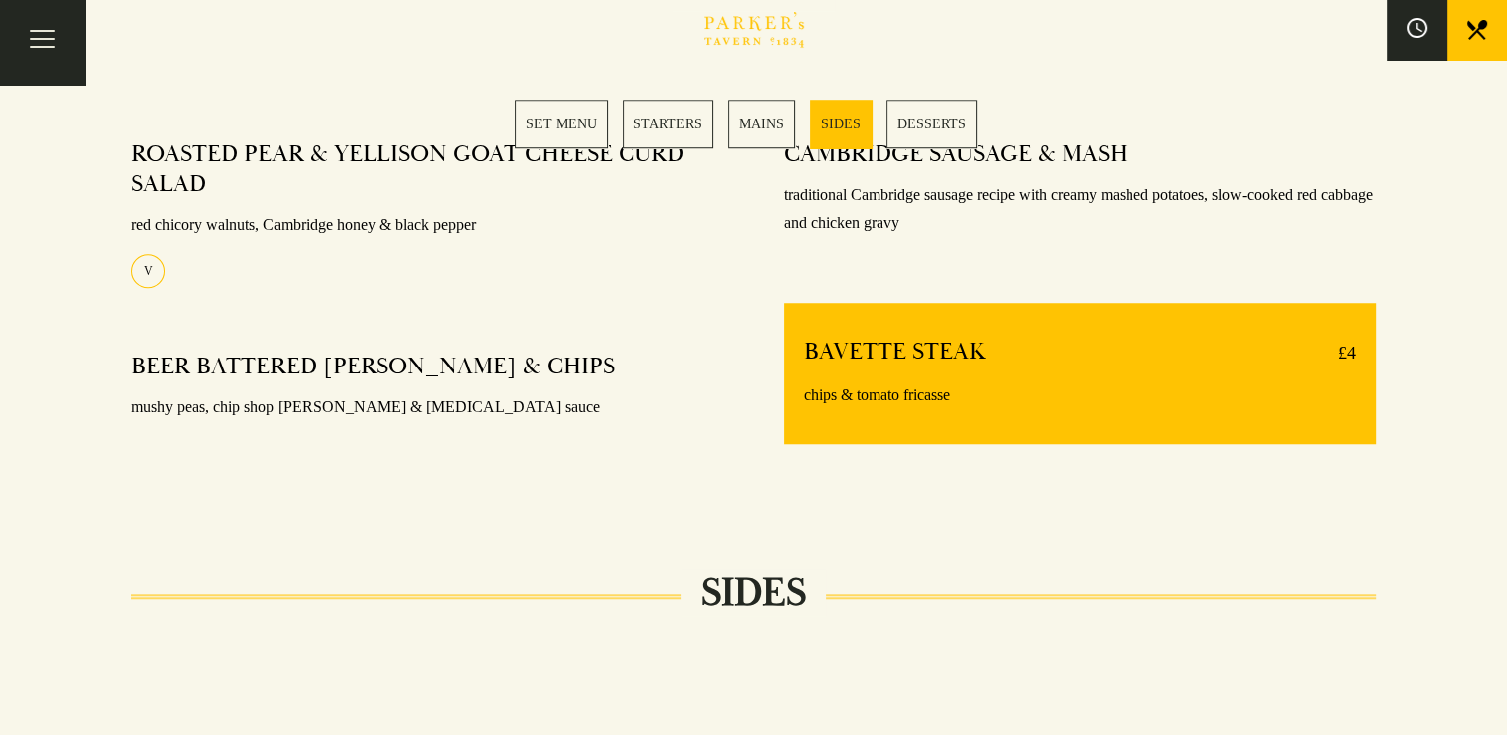
scroll to position [1556, 0]
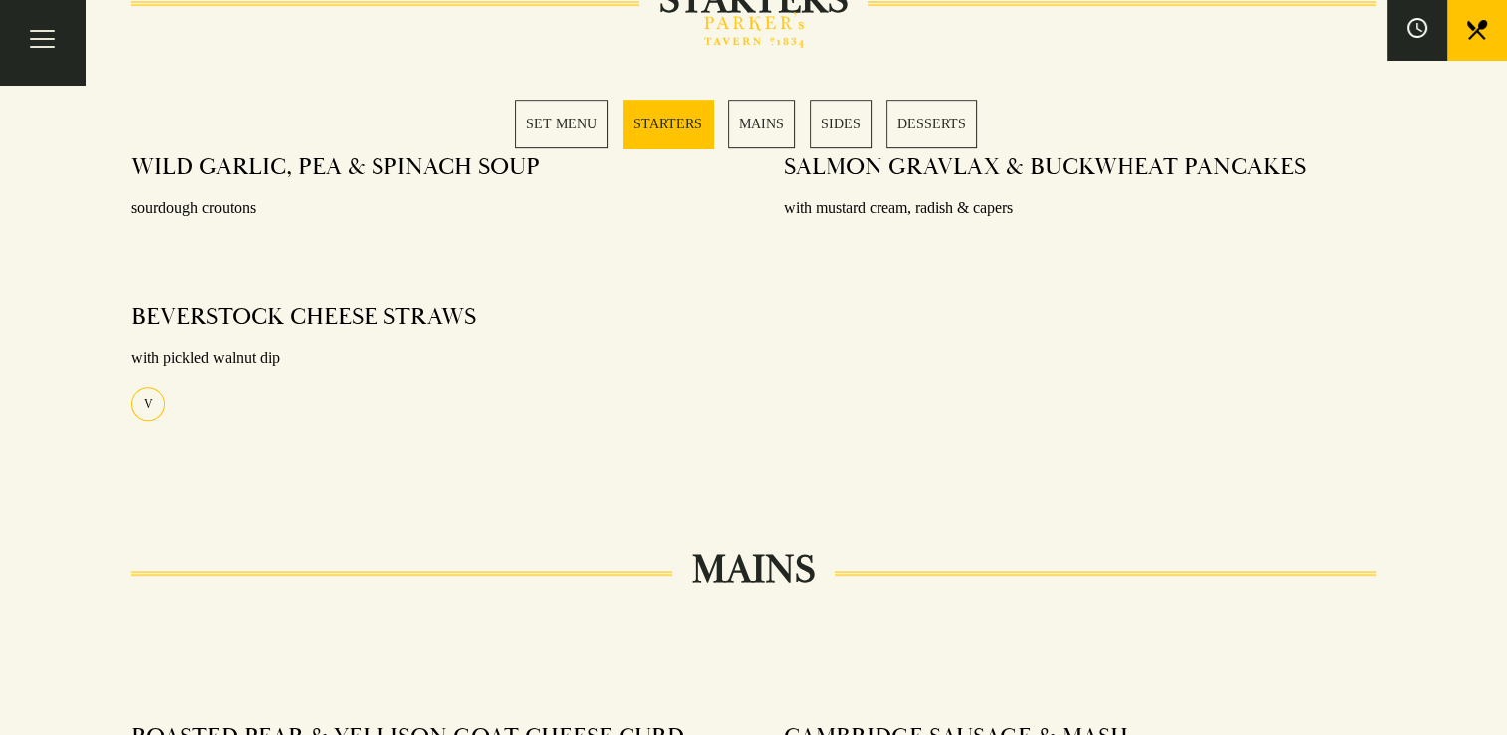
scroll to position [984, 0]
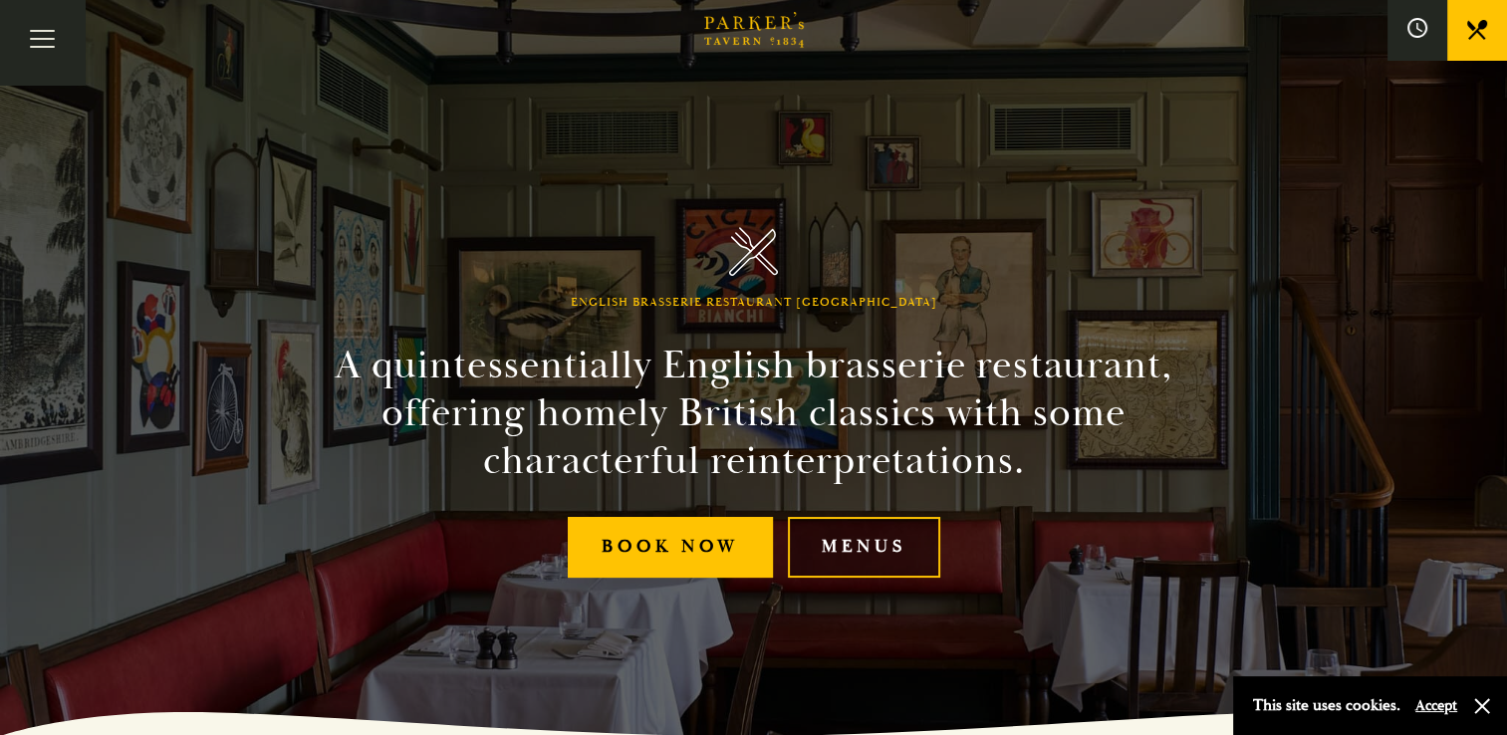
click at [882, 542] on link "Menus" at bounding box center [864, 547] width 152 height 61
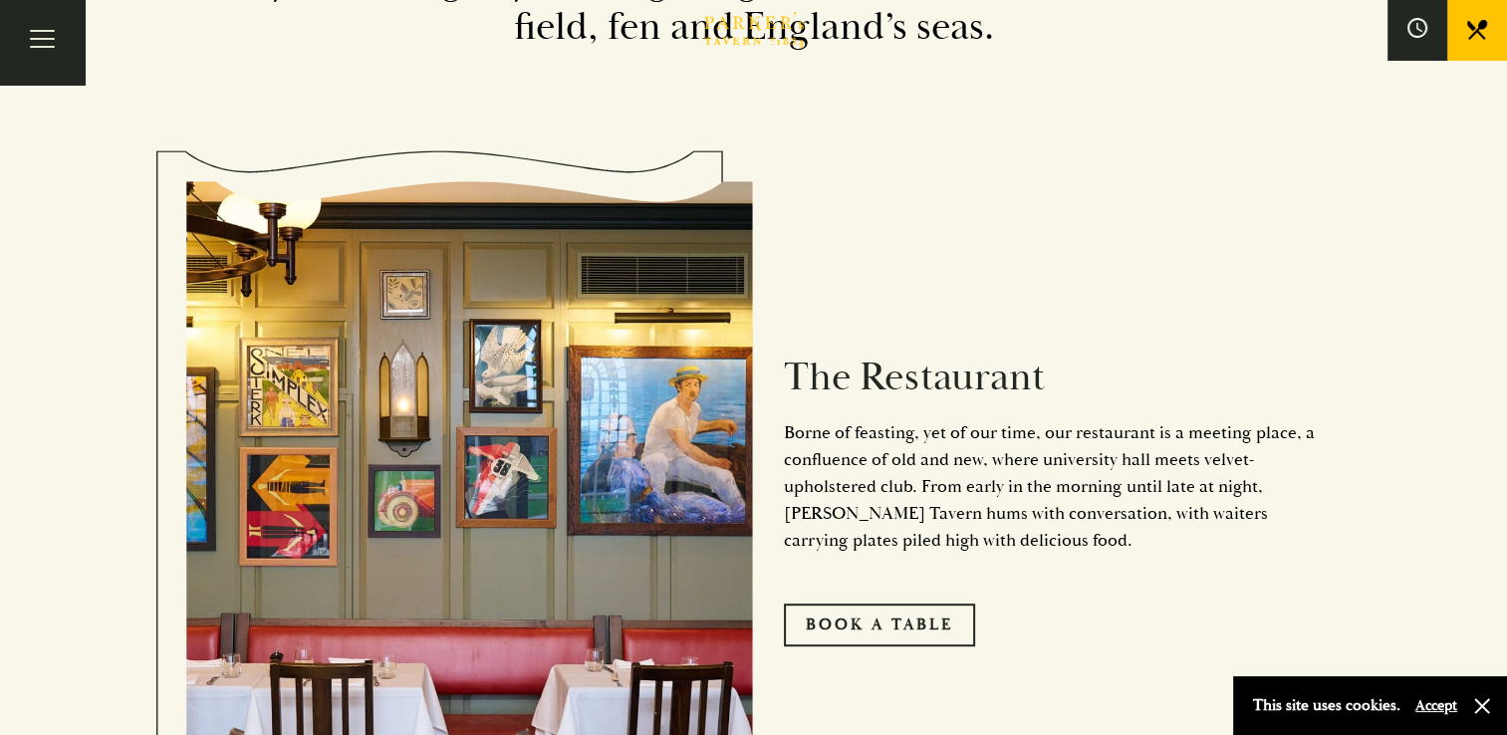
scroll to position [897, 0]
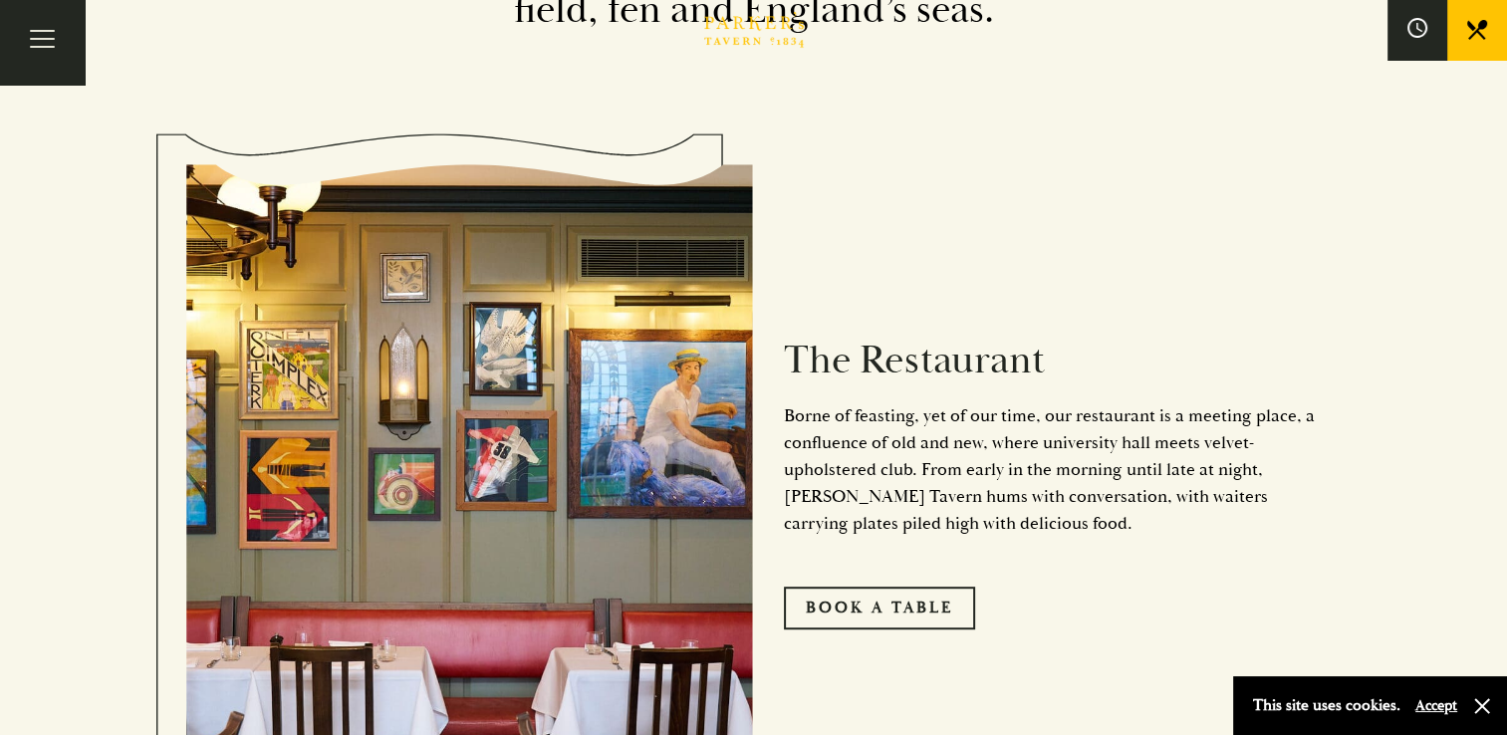
click at [1442, 702] on button "Accept" at bounding box center [1436, 705] width 42 height 19
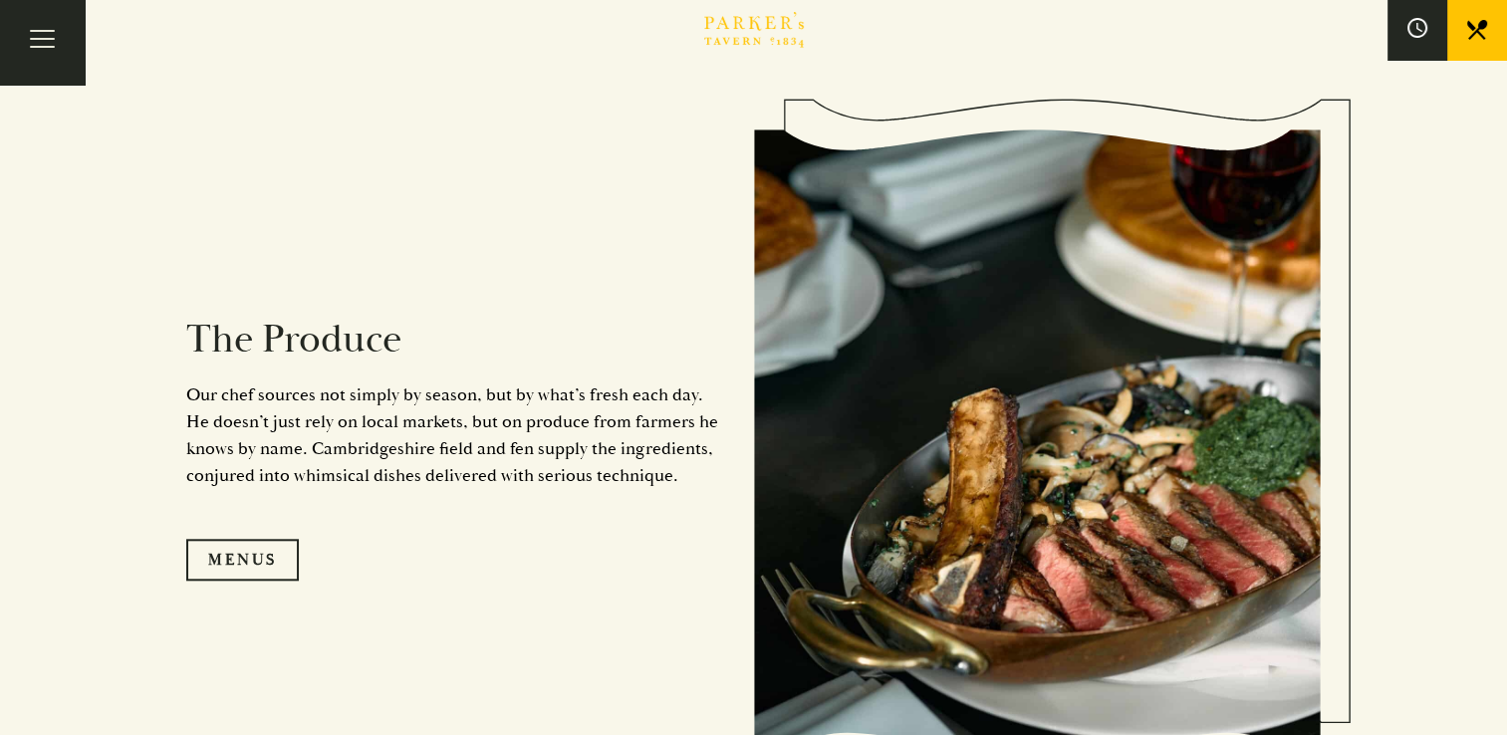
scroll to position [1893, 0]
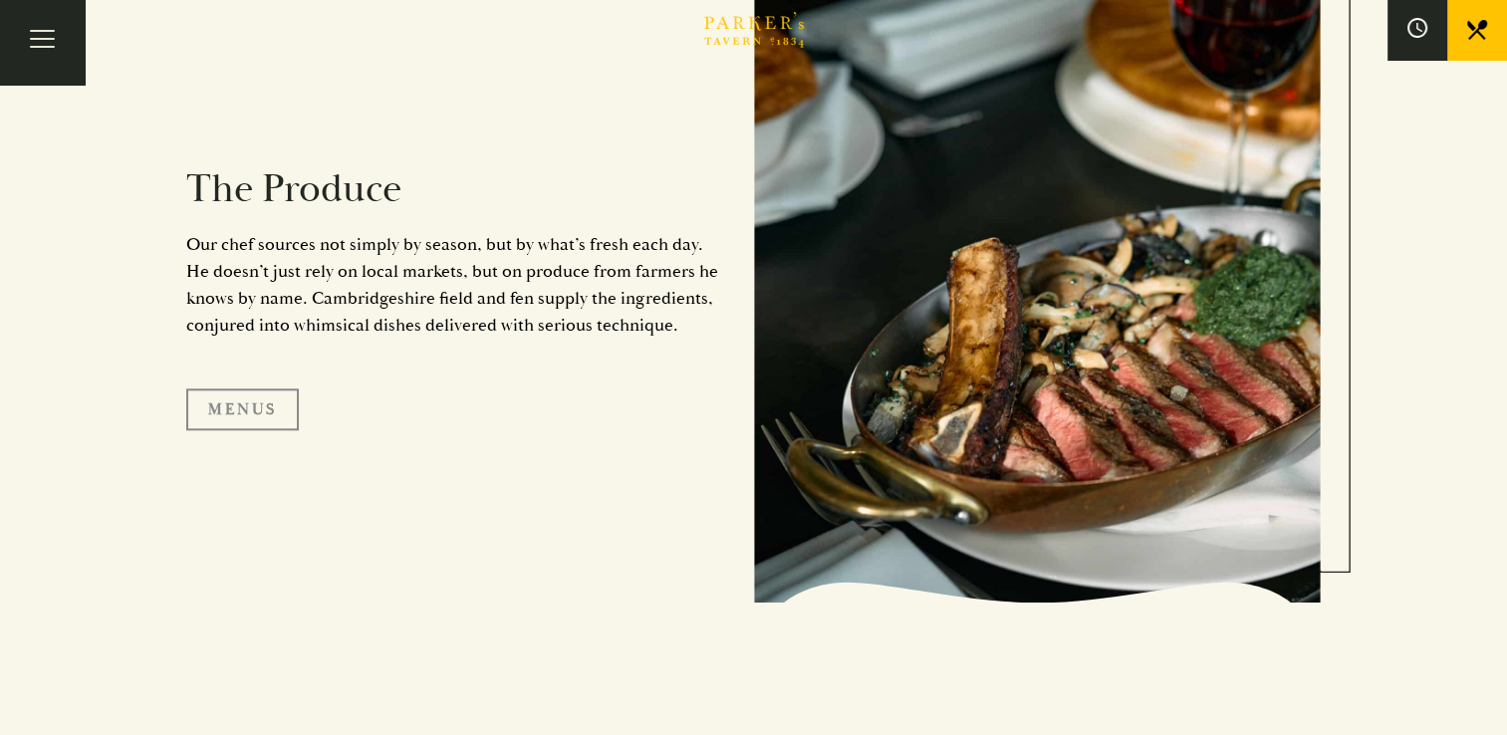
click at [235, 406] on link "Menus" at bounding box center [242, 409] width 113 height 42
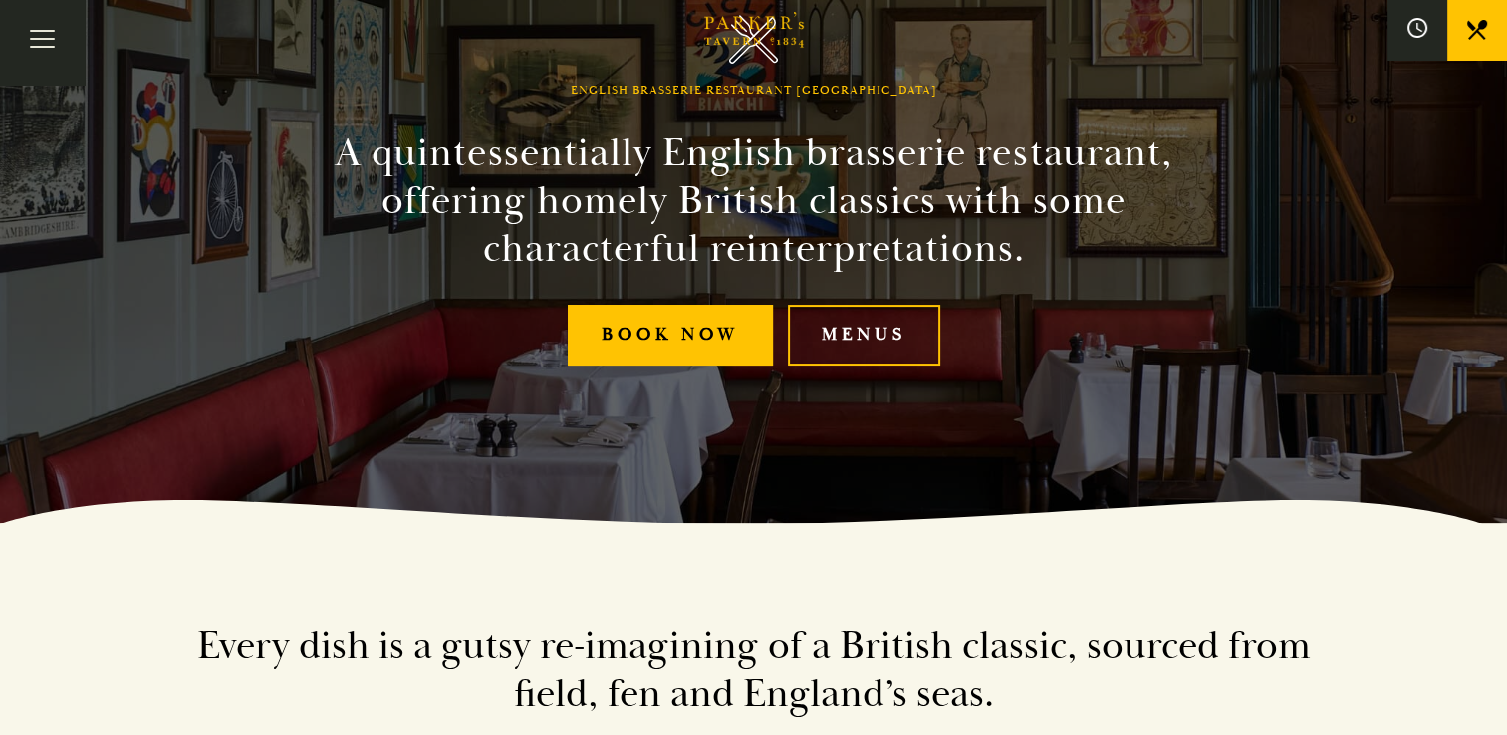
scroll to position [100, 0]
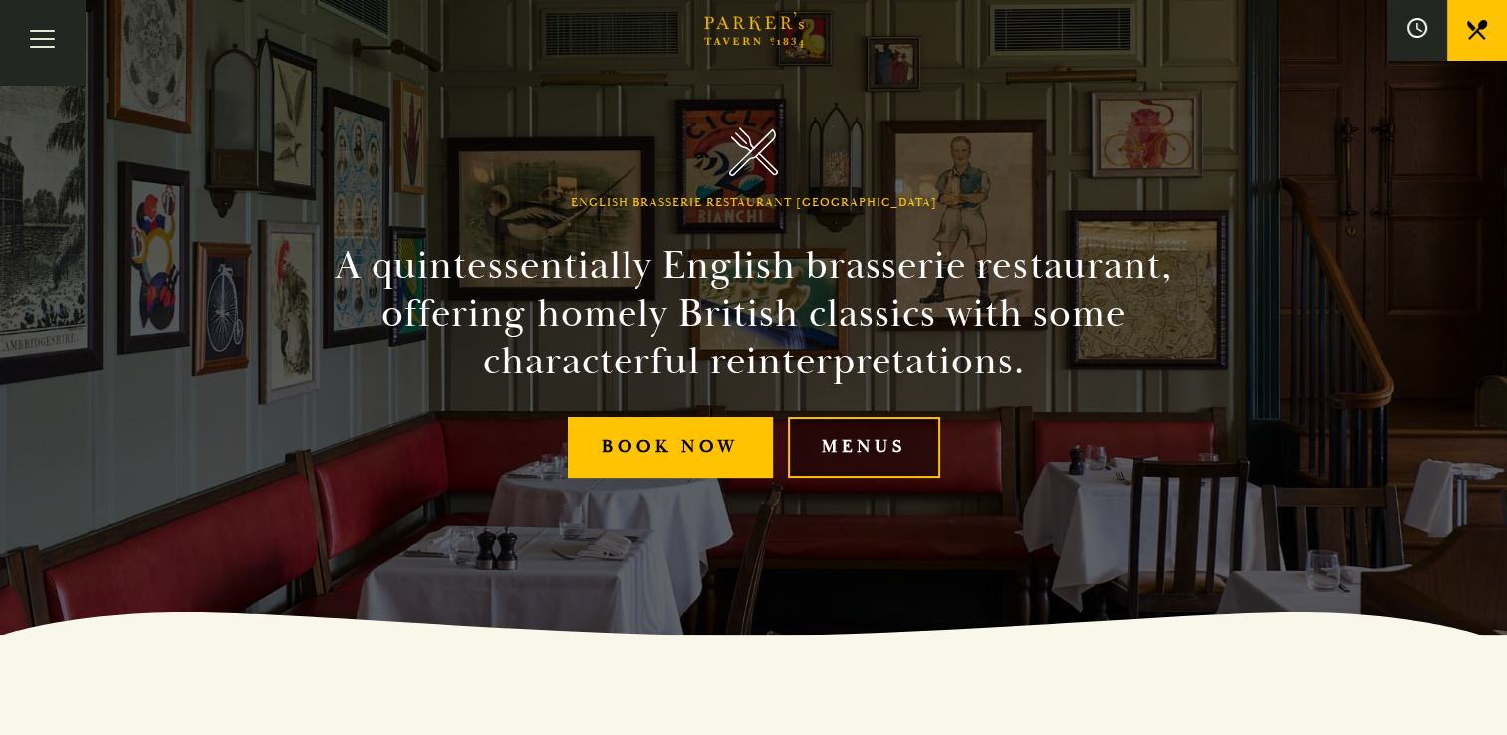
click at [872, 445] on link "Menus" at bounding box center [864, 447] width 152 height 61
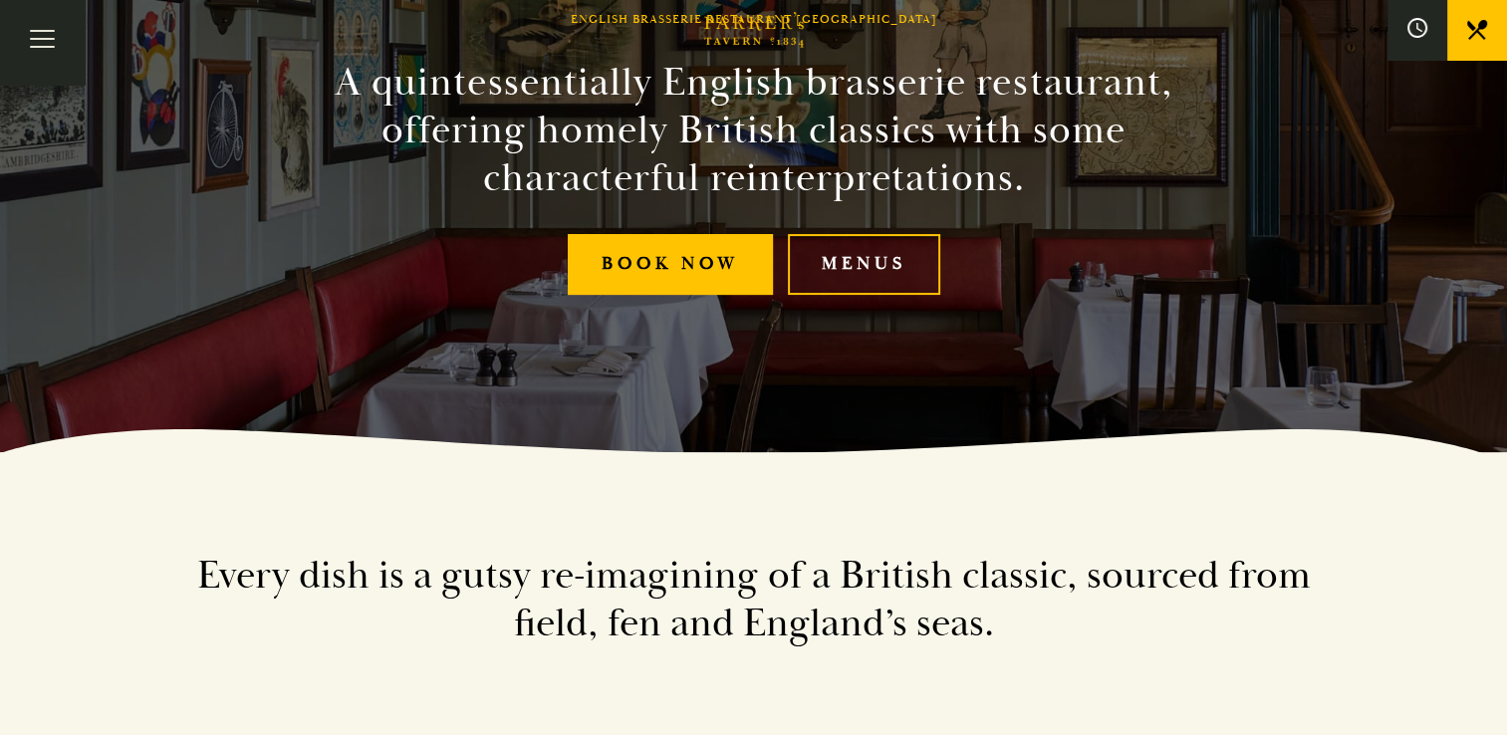
scroll to position [498, 0]
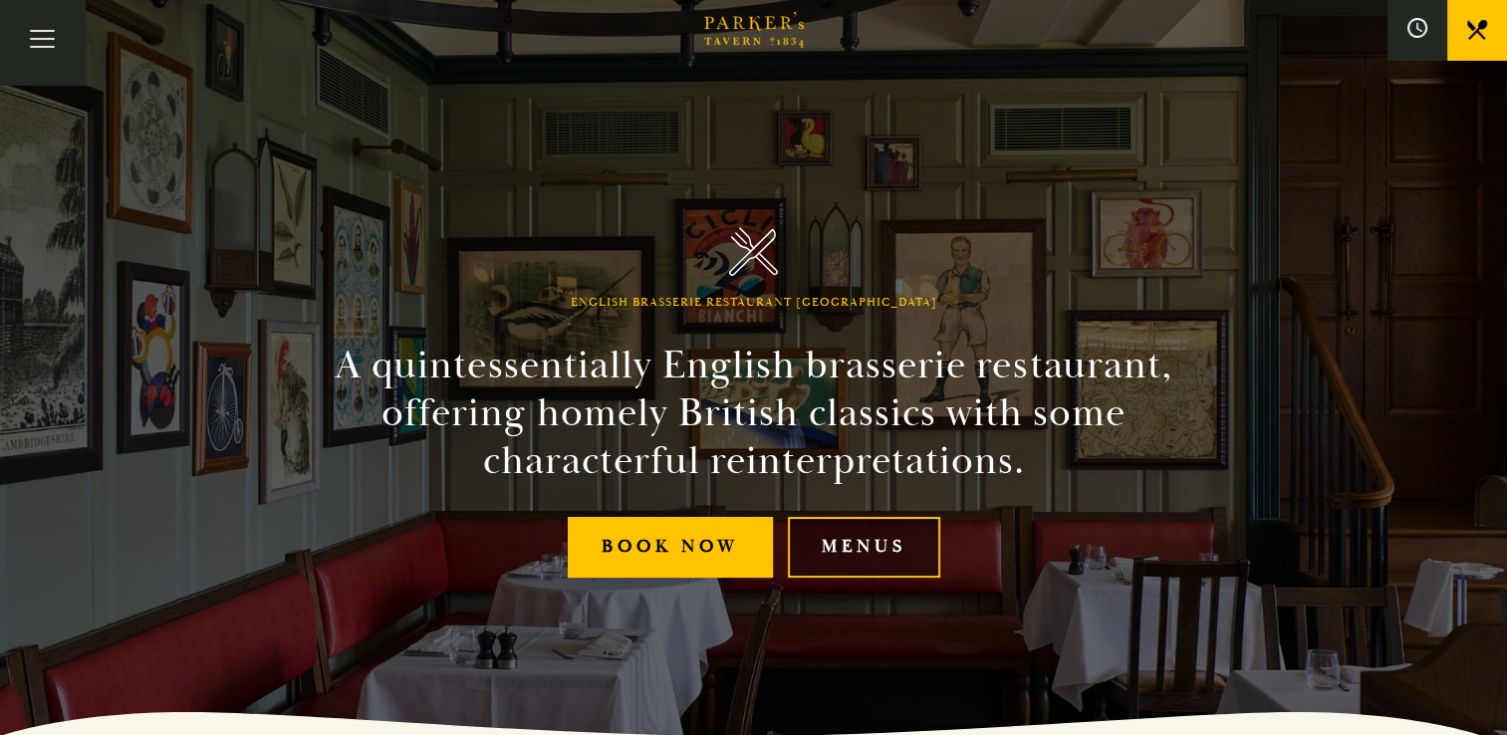
click at [884, 565] on link "Menus" at bounding box center [864, 547] width 152 height 61
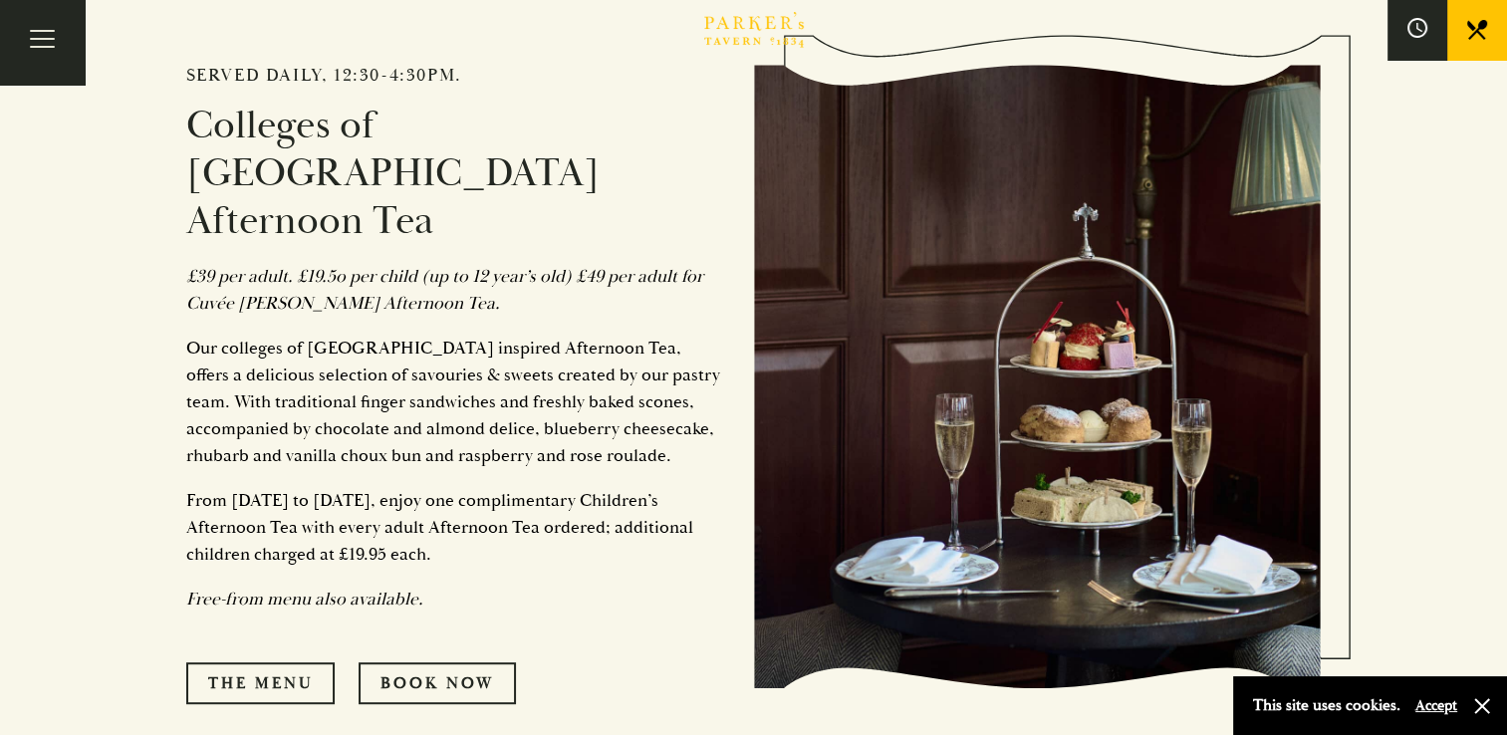
scroll to position [996, 0]
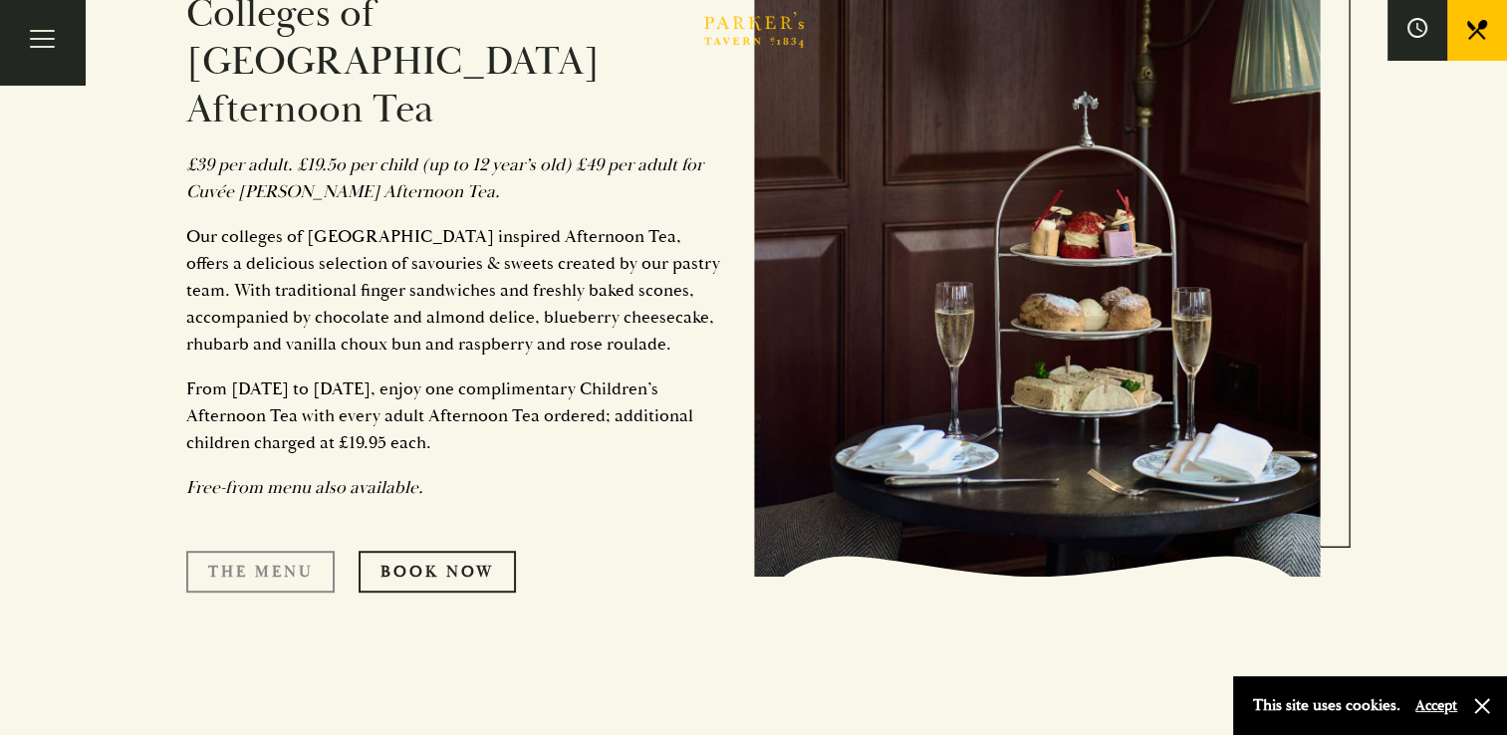
click at [299, 551] on link "The Menu" at bounding box center [260, 572] width 148 height 42
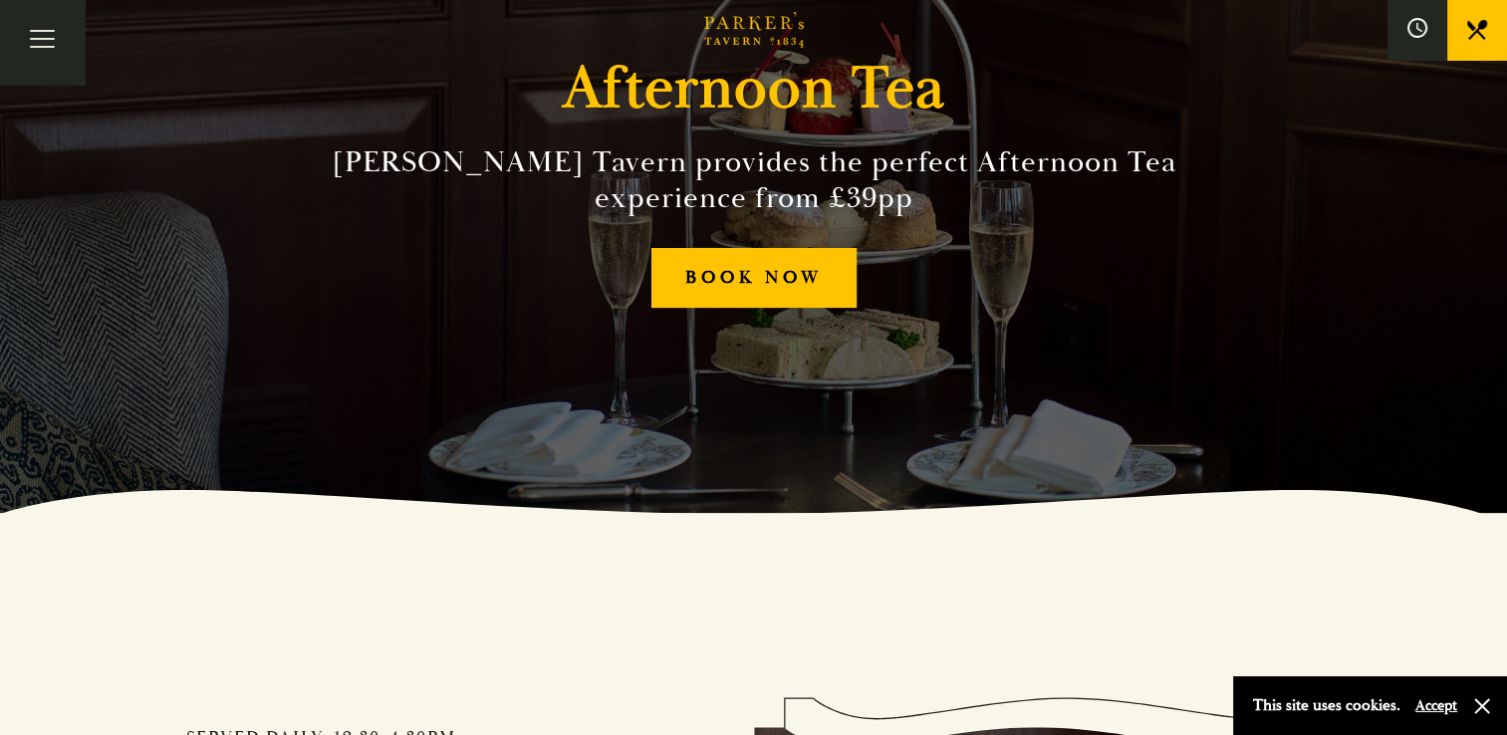
scroll to position [199, 0]
